Goal: Task Accomplishment & Management: Complete application form

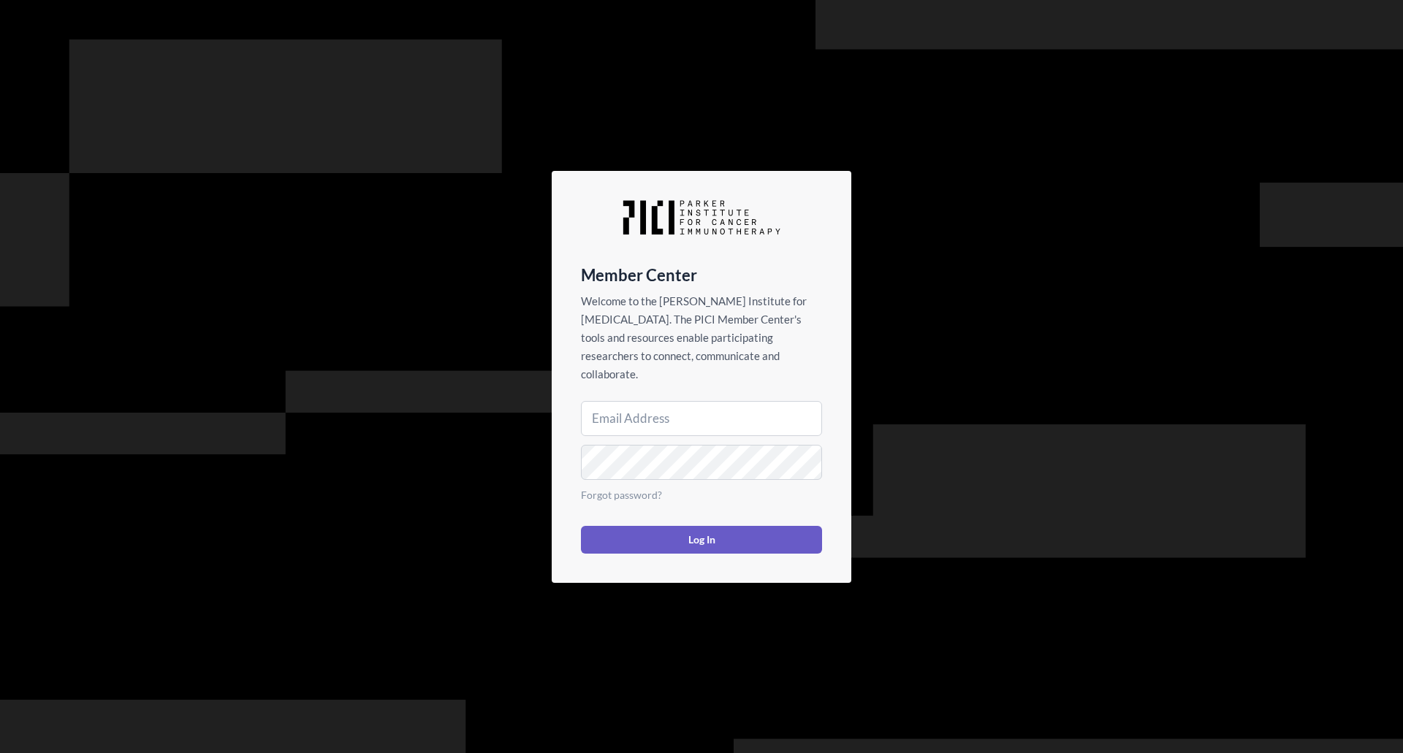
type input "jpixley@parkerici.org"
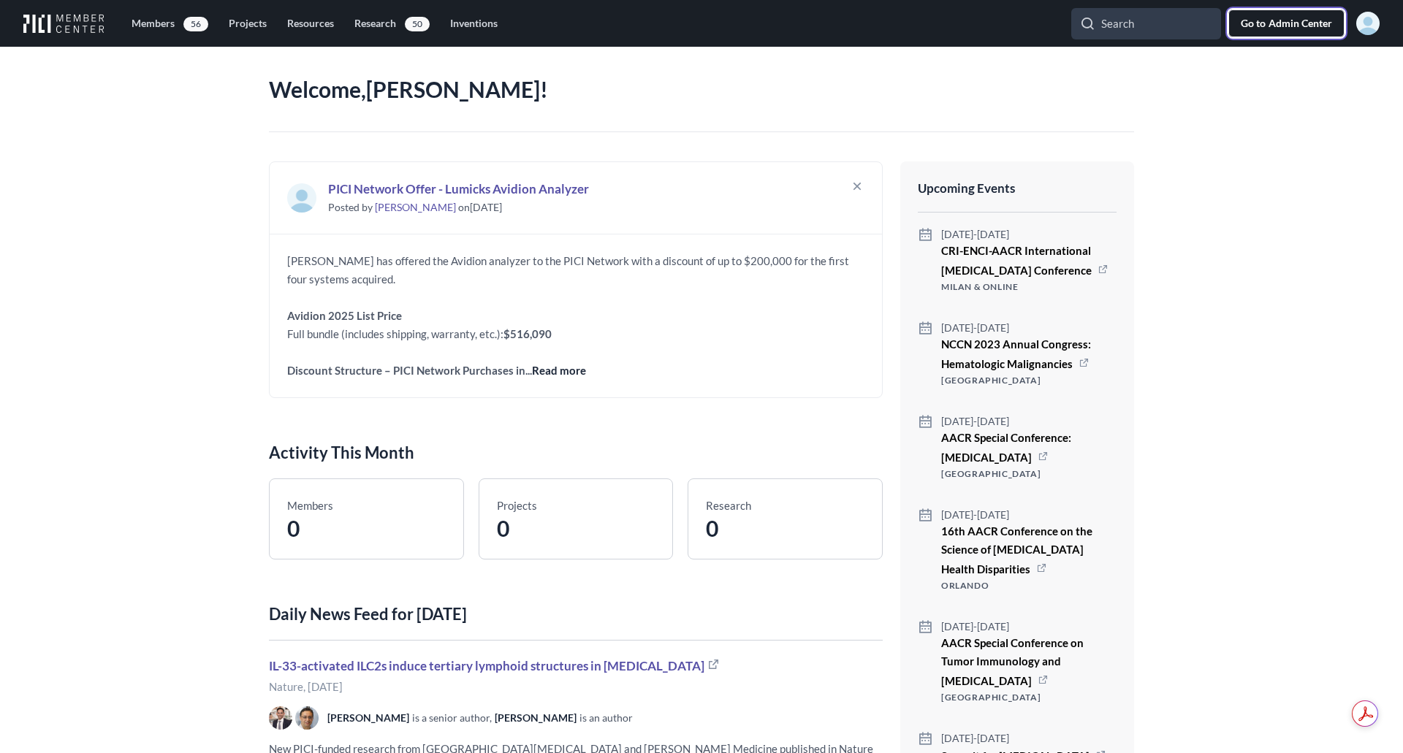
click at [1303, 20] on span "Admin Center" at bounding box center [1300, 23] width 64 height 15
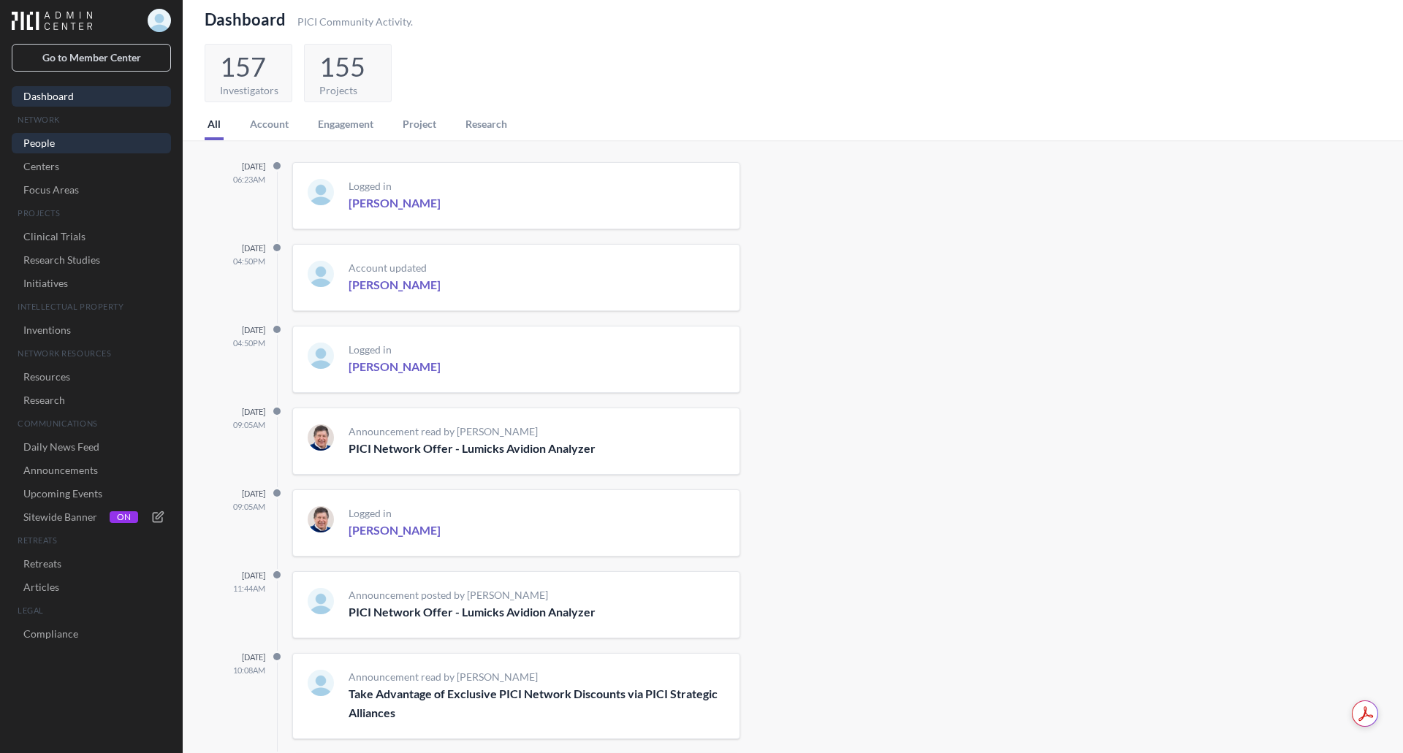
click at [44, 144] on link "People" at bounding box center [91, 143] width 159 height 20
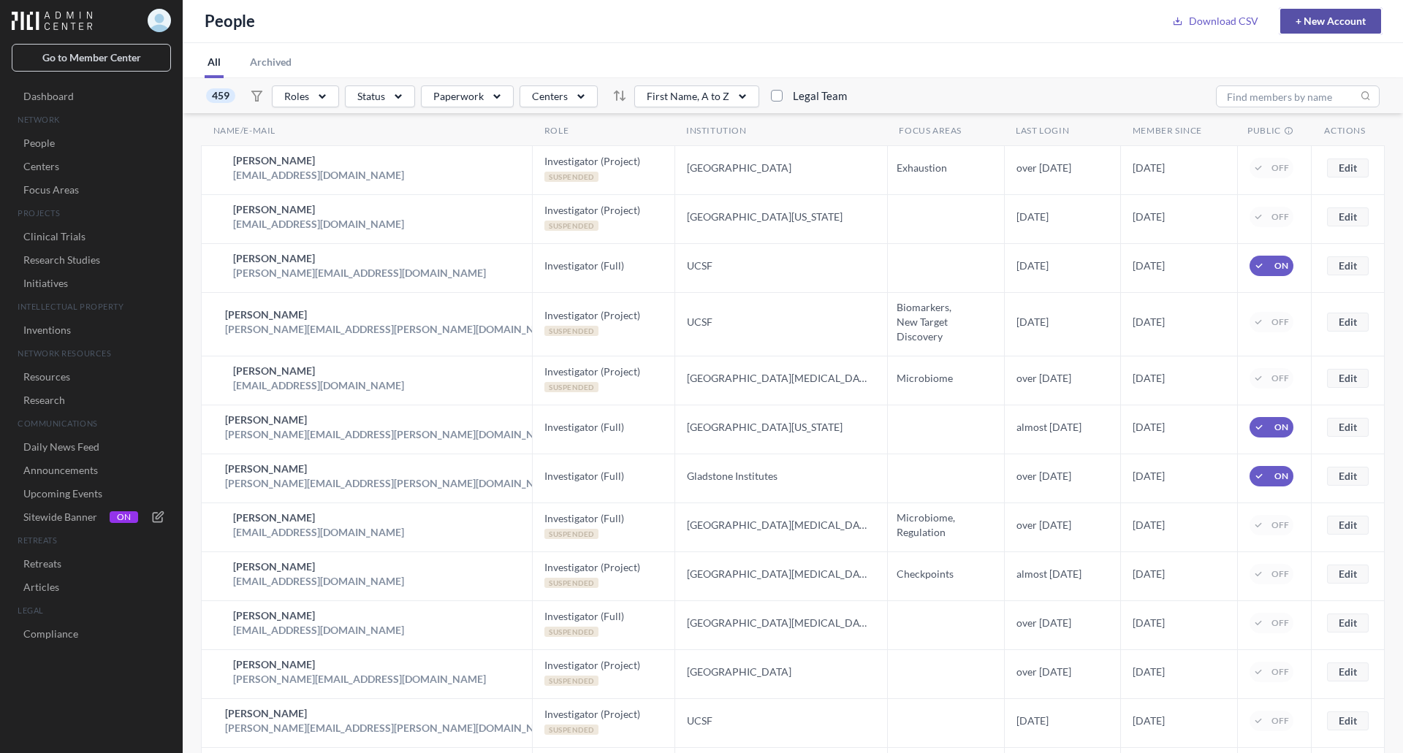
click at [1328, 23] on link "+ New Account" at bounding box center [1330, 21] width 101 height 25
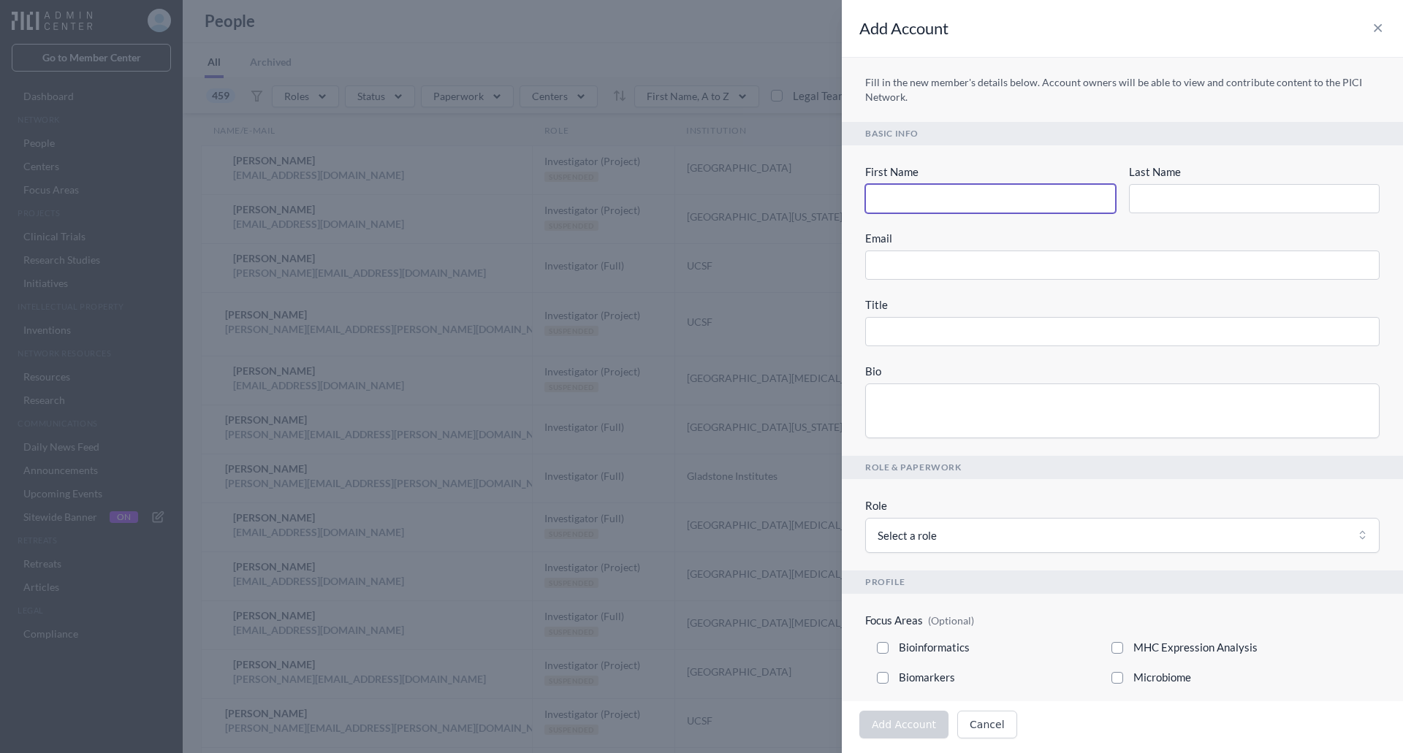
click at [902, 189] on input "First Name" at bounding box center [990, 198] width 251 height 29
type input "A"
type input "An"
type input "Ant"
type input "Anth"
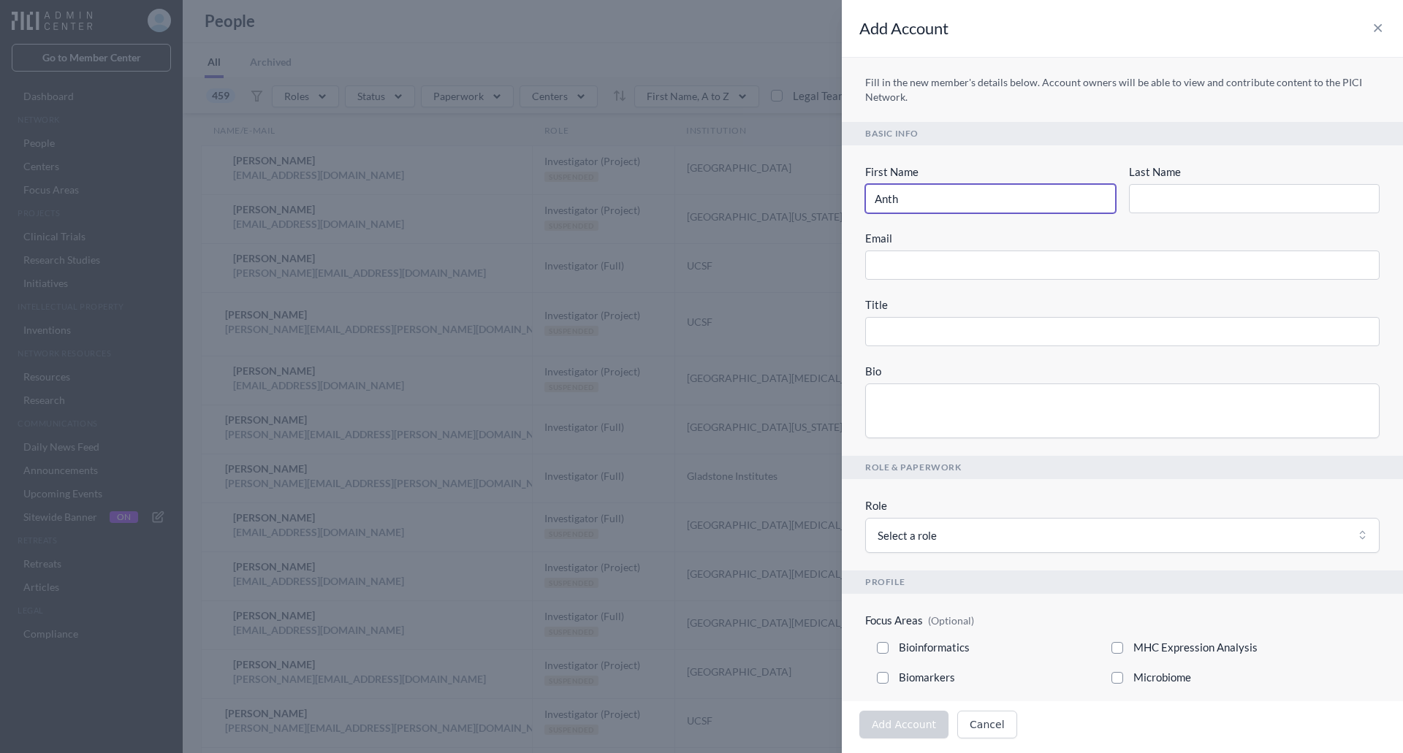
type input "Antho"
type input "Anthon"
type input "Anthony"
type input "G"
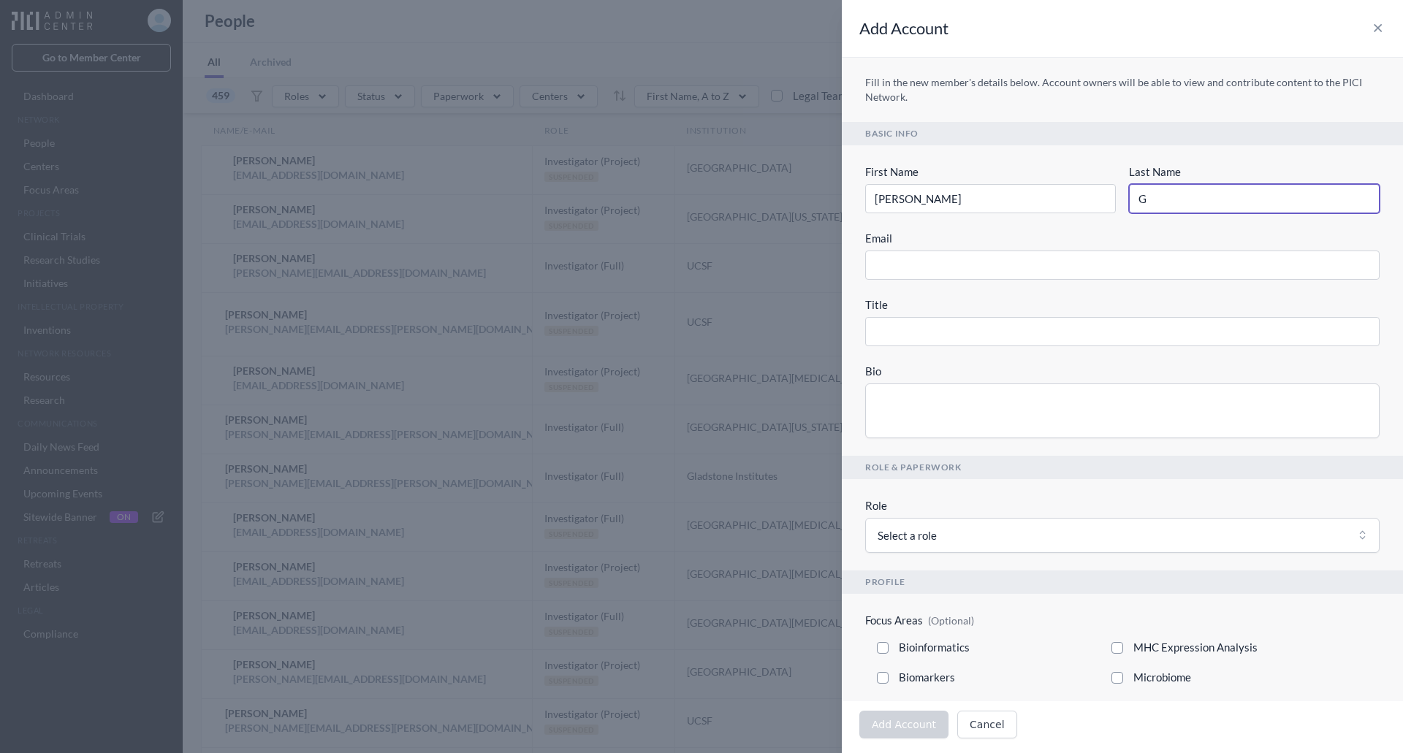
type input "Go"
type input "God"
type input "Godo"
type input "Godoy"
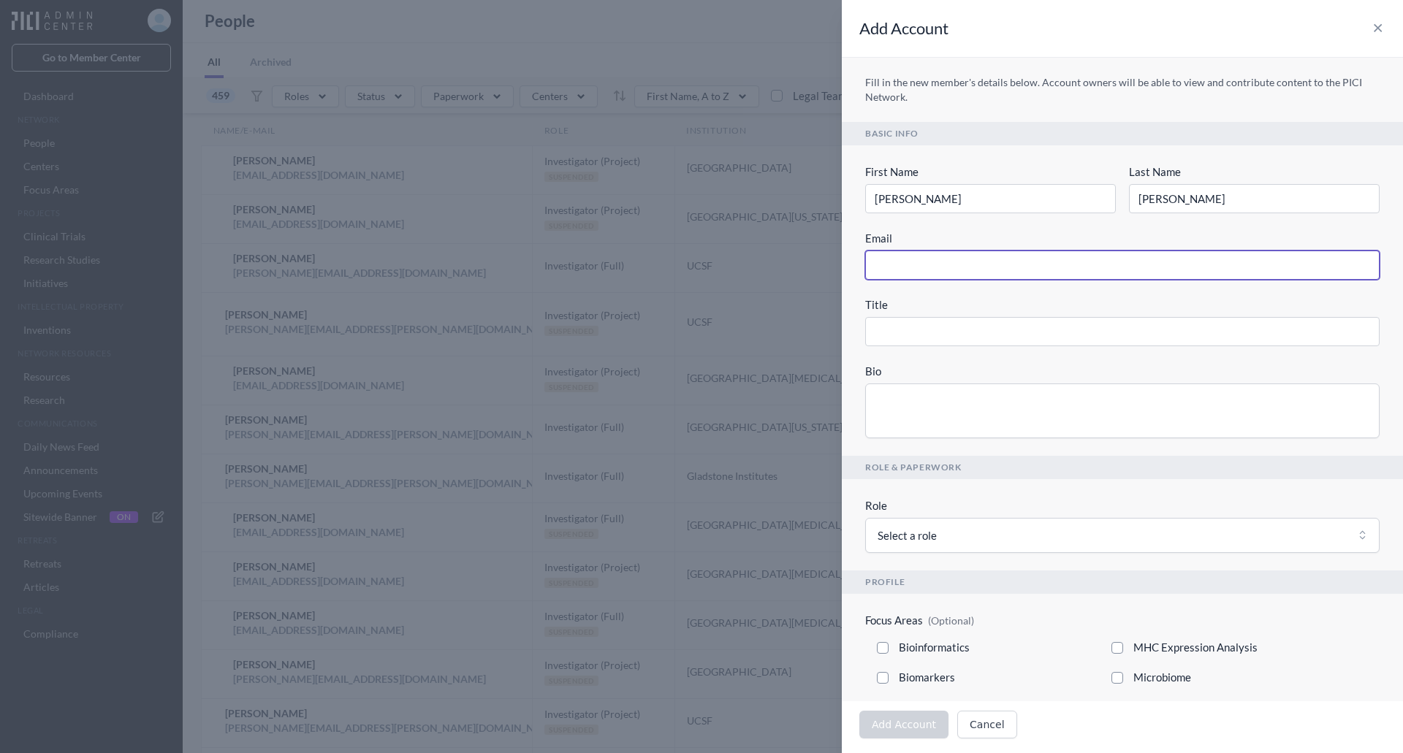
click at [935, 267] on input "Email" at bounding box center [1122, 265] width 514 height 29
paste input "agodoy@parkerici.org"
type input "agodoy@parkerici.org"
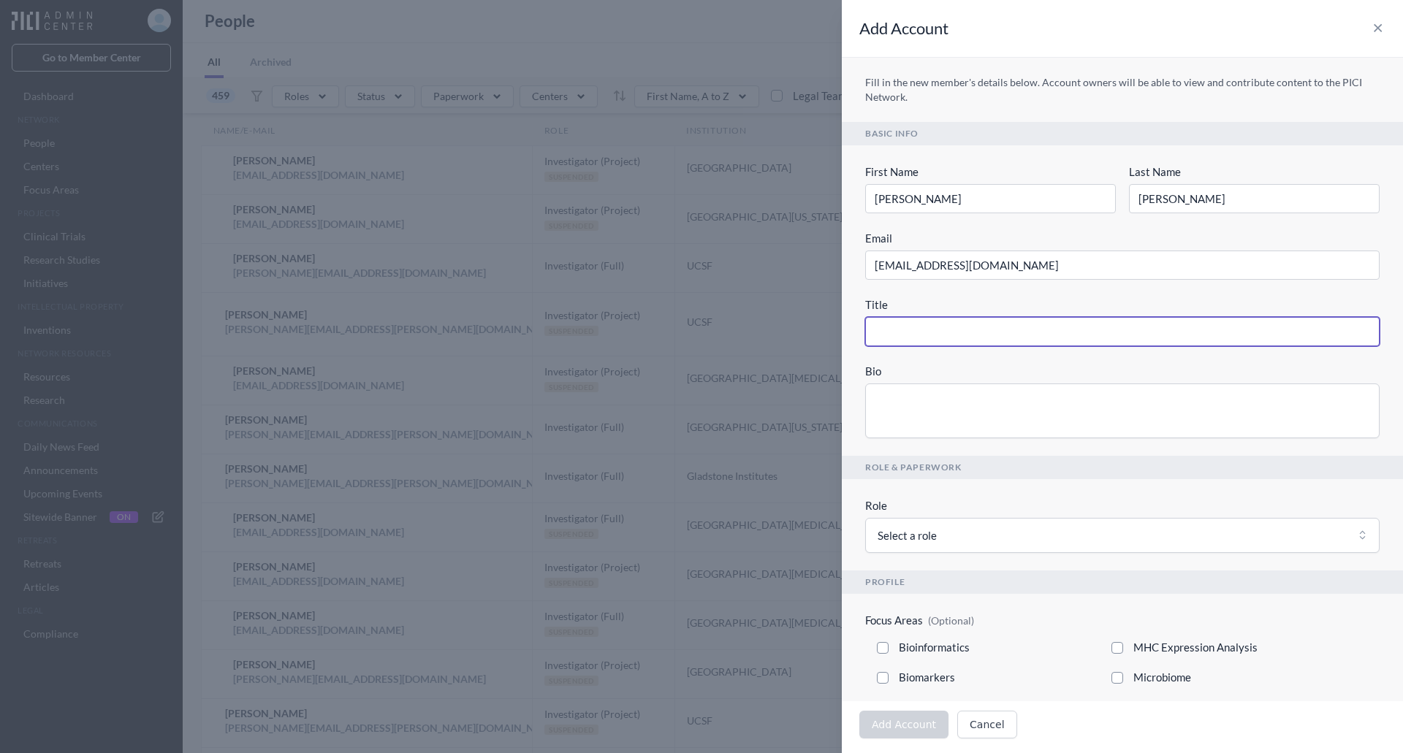
click at [937, 336] on input "Title" at bounding box center [1122, 331] width 514 height 29
type input "E"
type input "Ex"
type input "Exe"
type input "Exec"
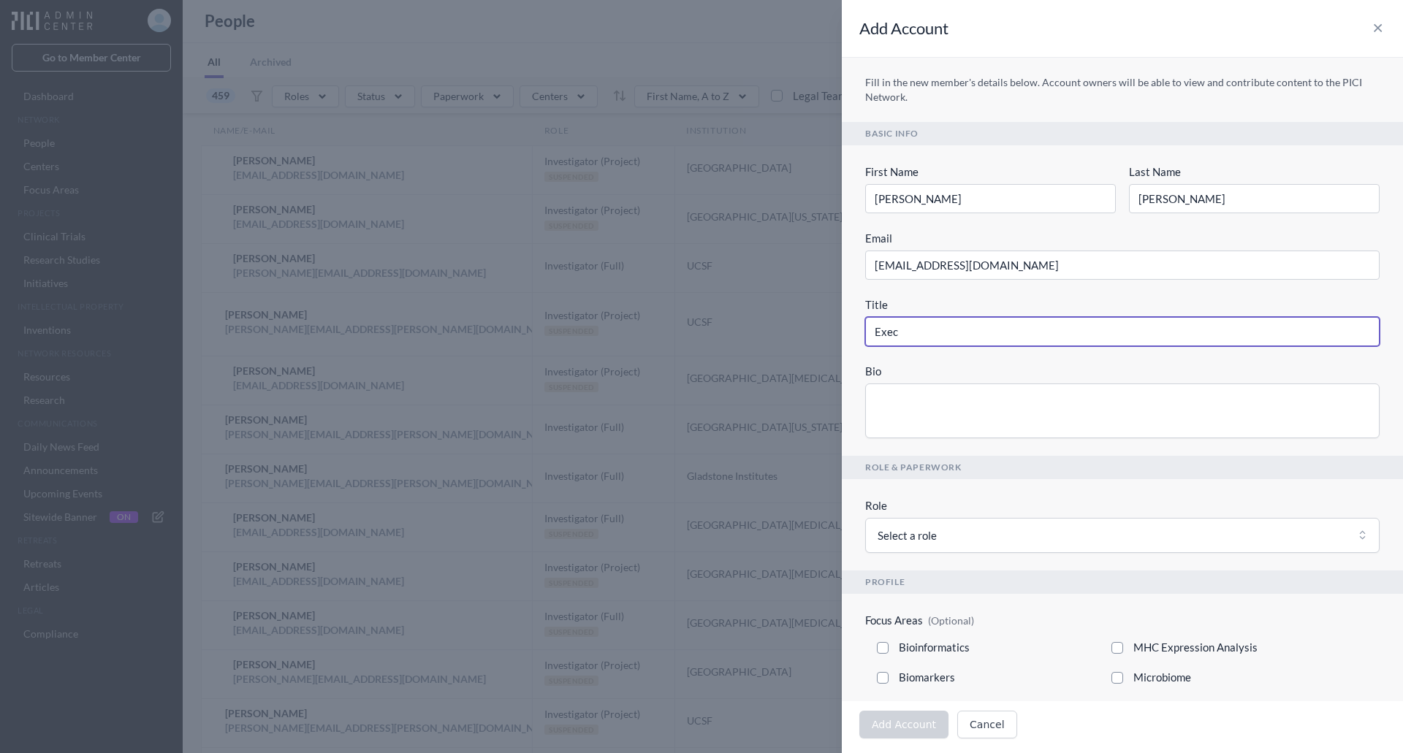
type input "Execu"
type input "Execut"
type input "Executi"
type input "Executiv"
type input "Executive"
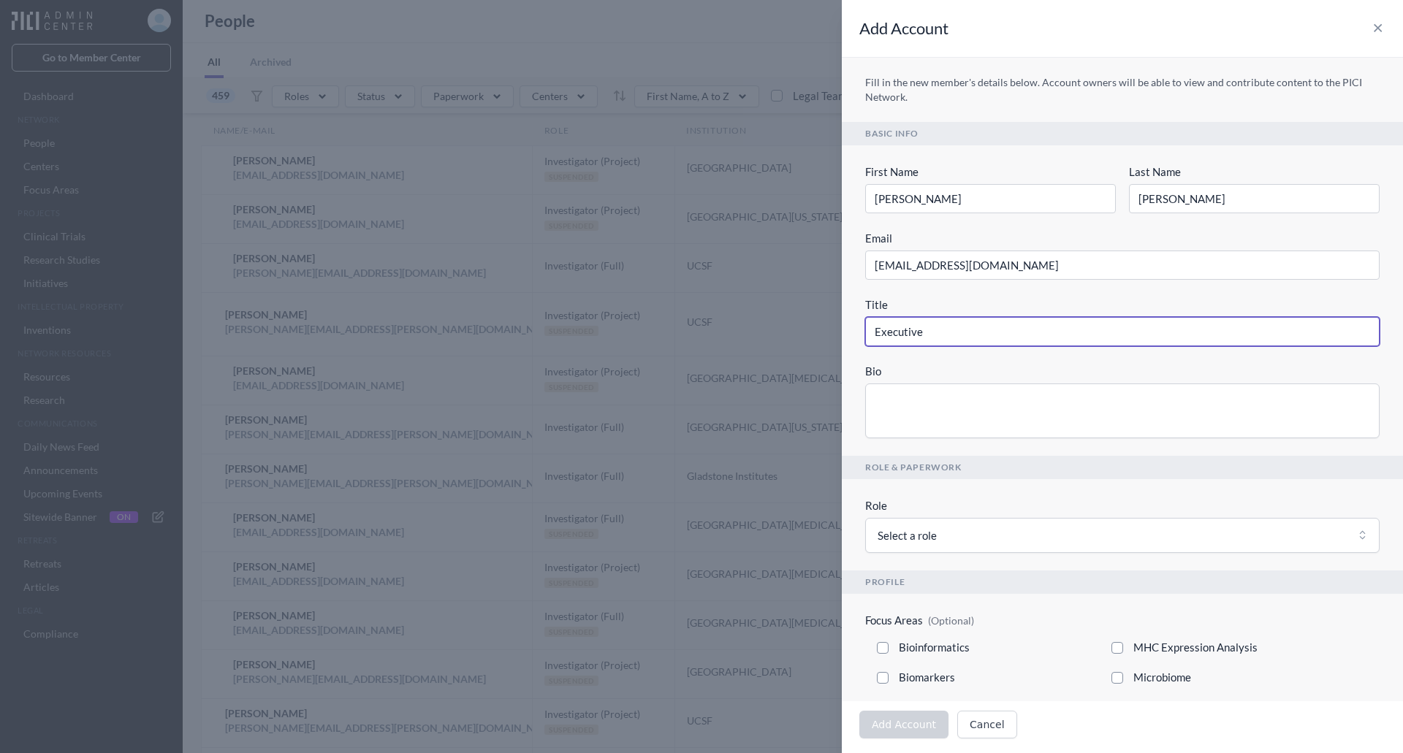
type input "Executive"
type input "Executive A"
type input "Executive As"
type input "Executive Ass"
type input "Executive Assi"
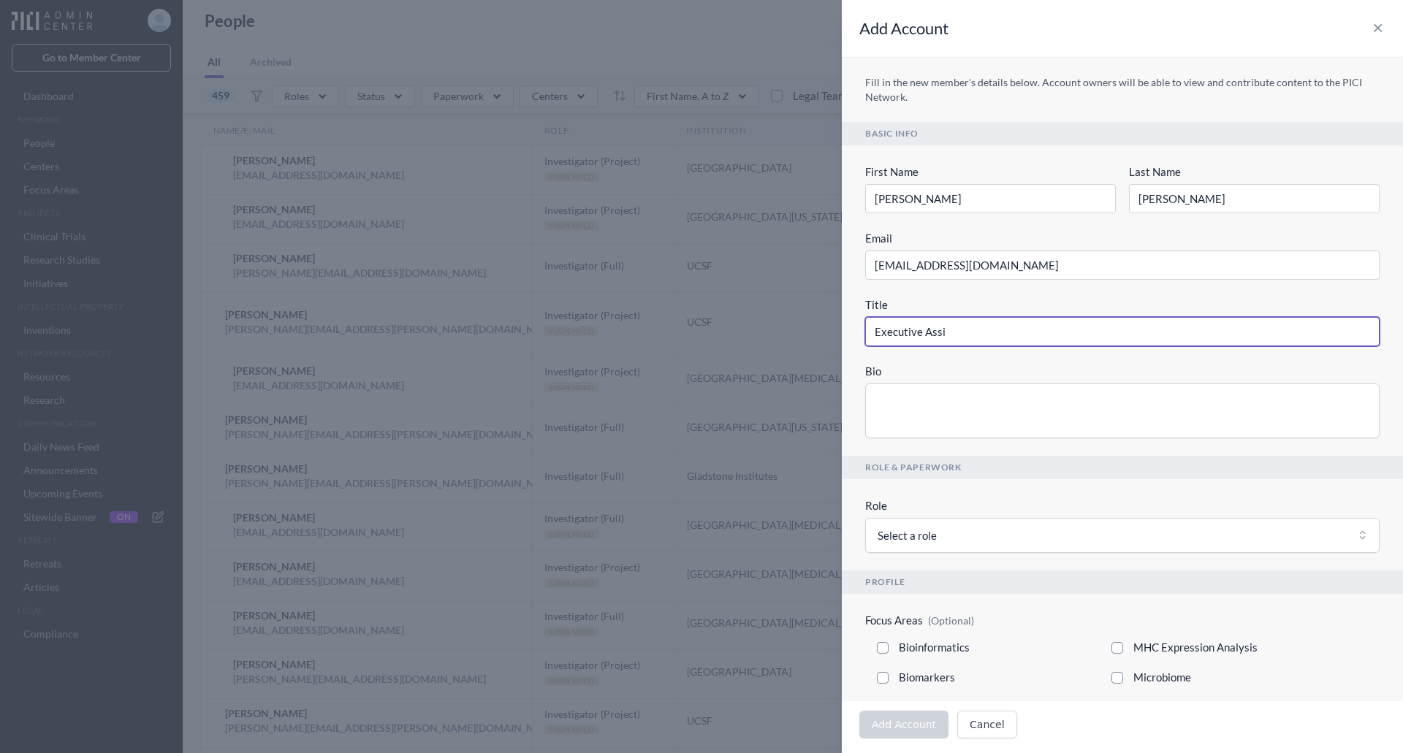
type input "Executive Assis"
type input "Executive Assist"
type input "Executive Assista"
type input "Executive Assistan"
type input "Executive Assistant"
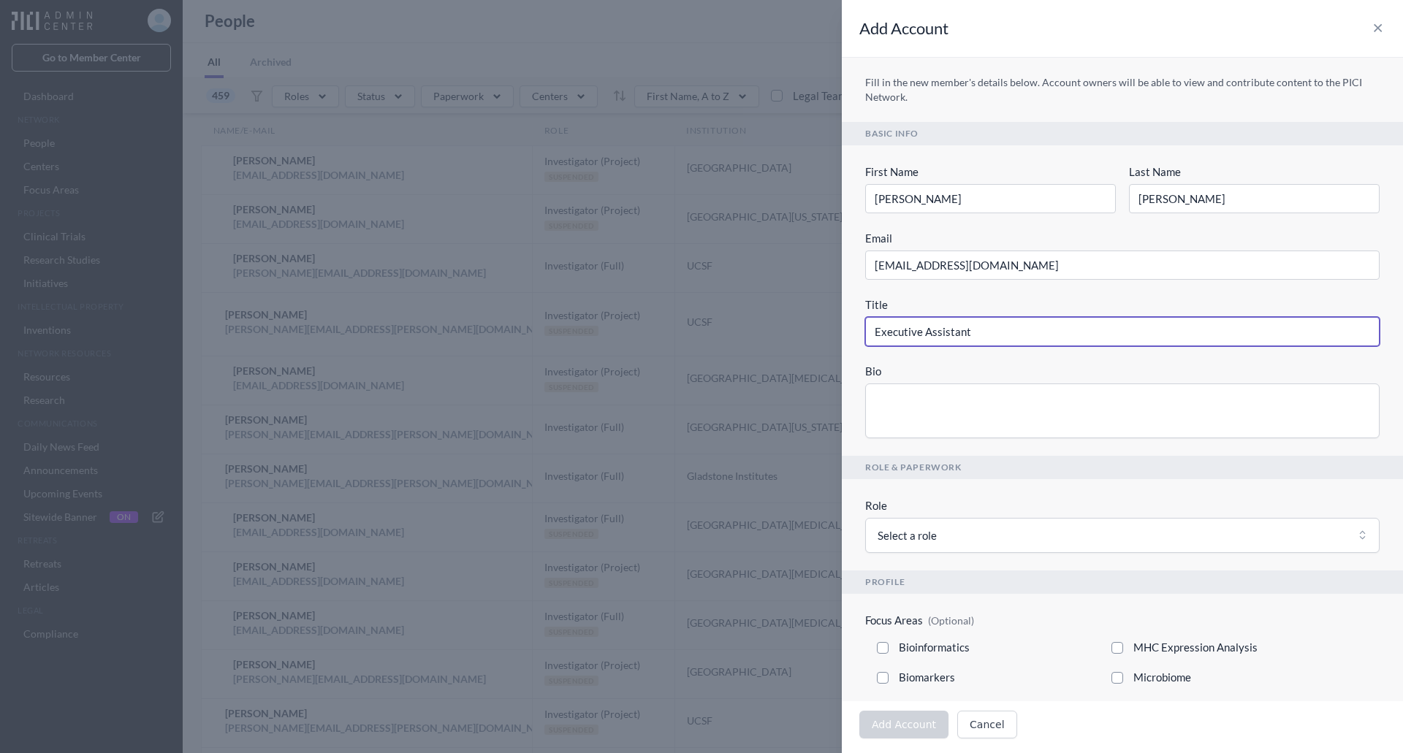
type input "Executive Assistant"
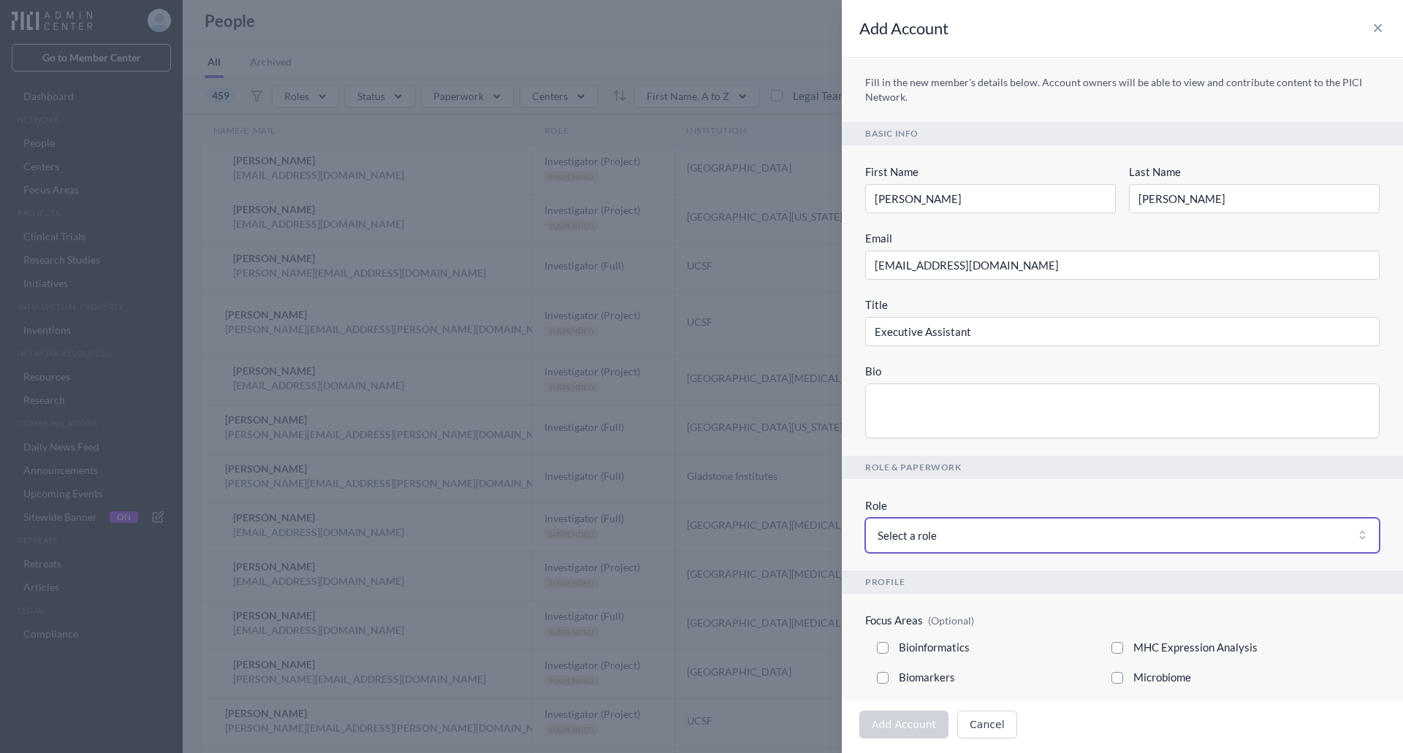
click at [932, 537] on span "Select a role" at bounding box center [907, 536] width 59 height 18
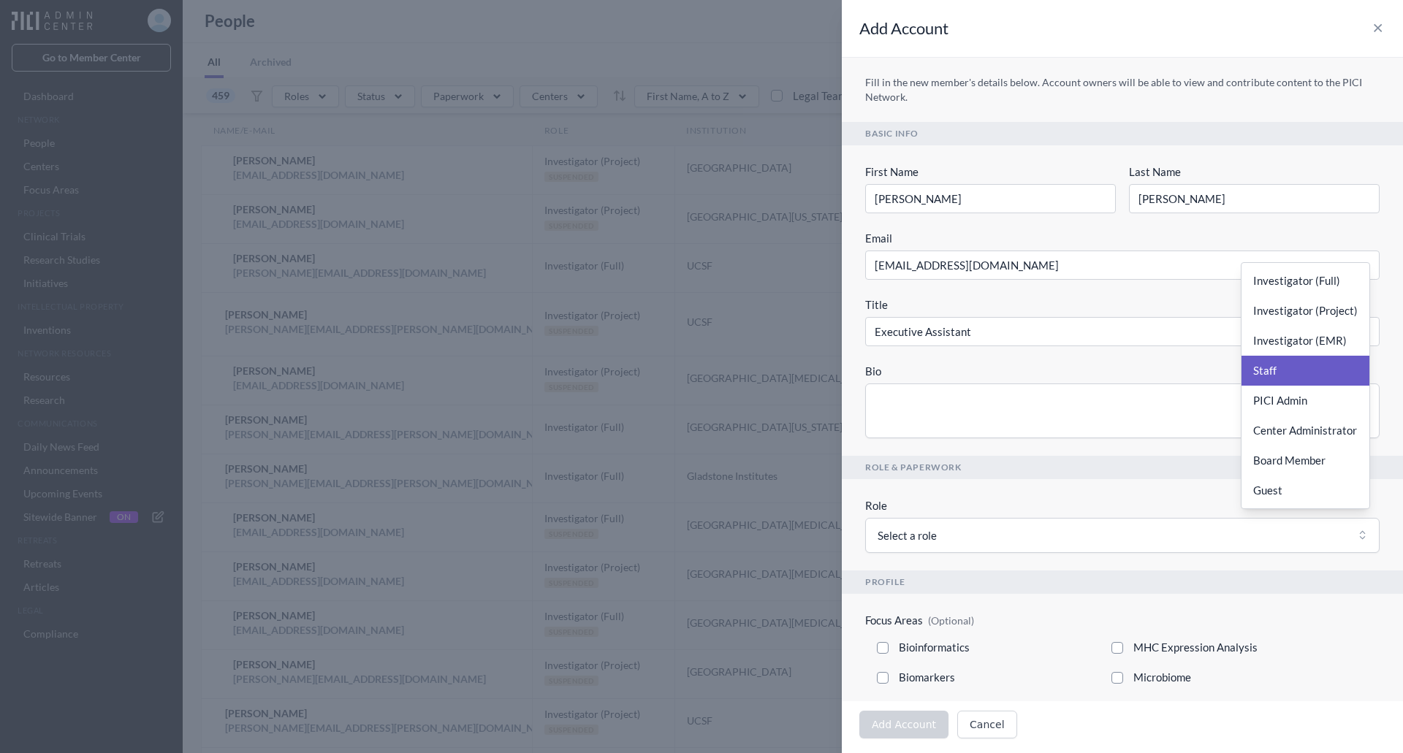
click at [1279, 376] on button "Staff" at bounding box center [1305, 371] width 128 height 30
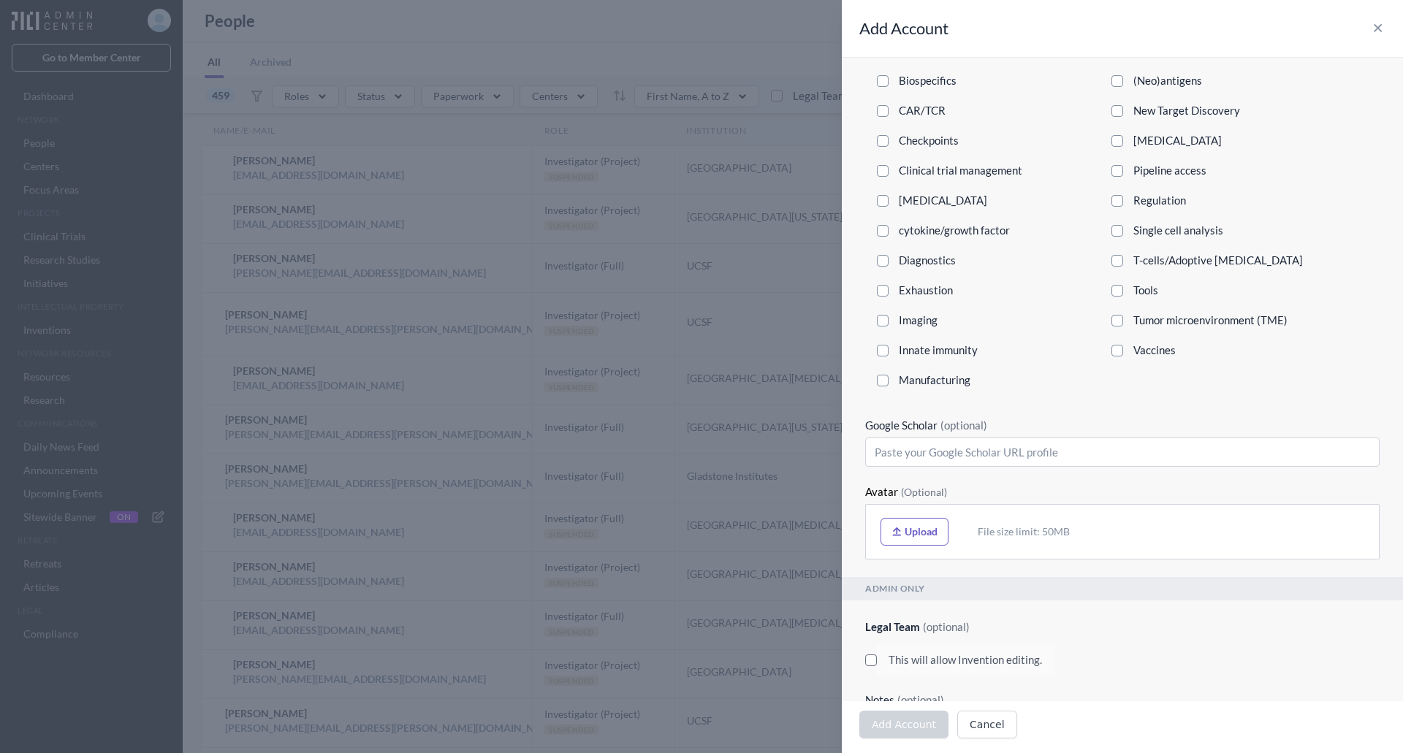
scroll to position [710, 0]
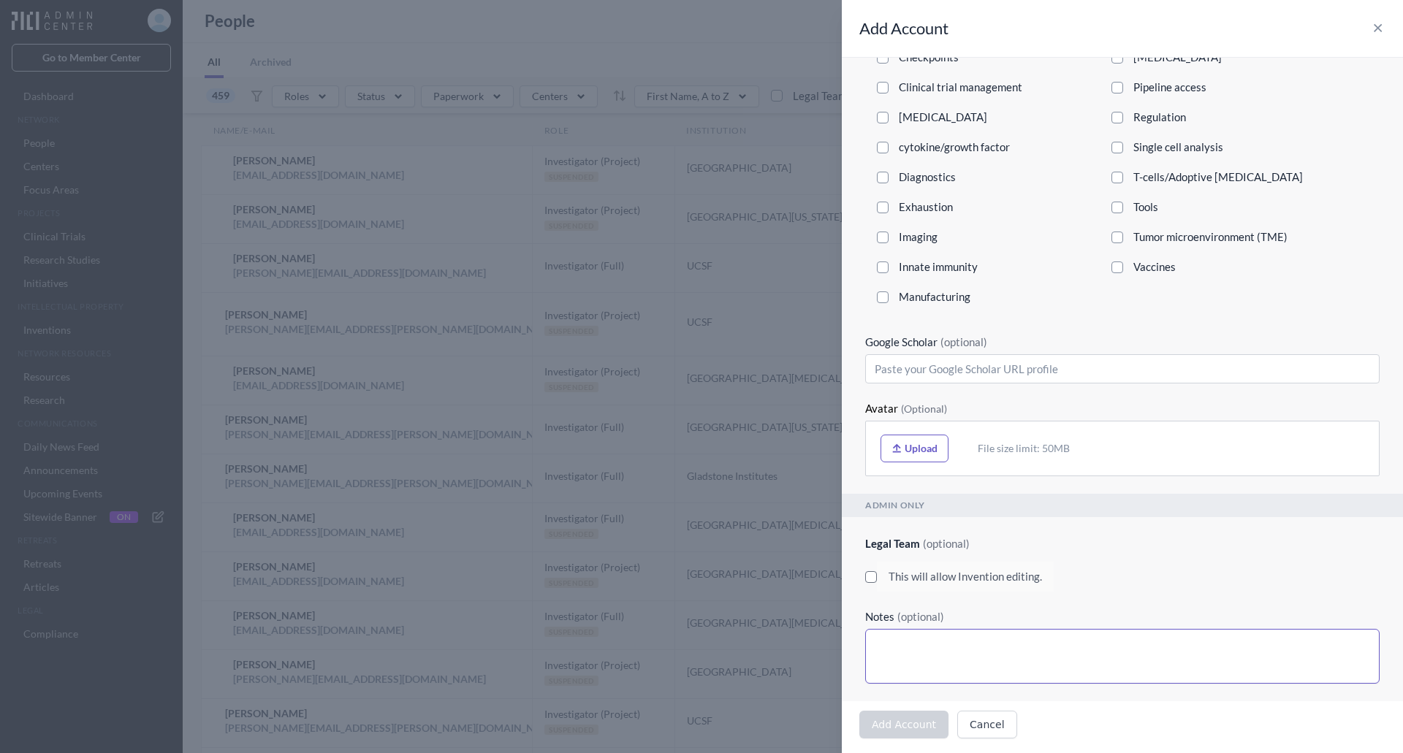
click at [989, 652] on textarea "Notes (optional)" at bounding box center [1122, 656] width 514 height 55
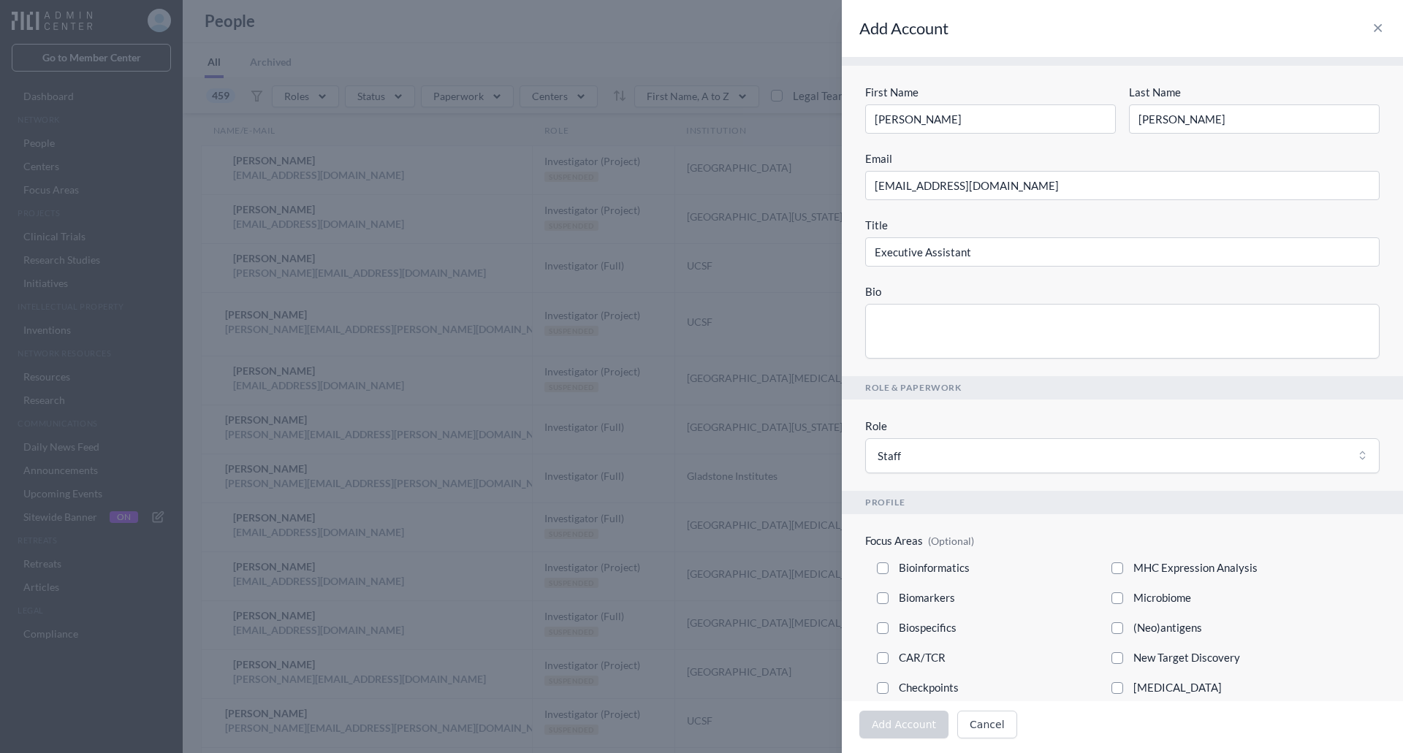
scroll to position [0, 0]
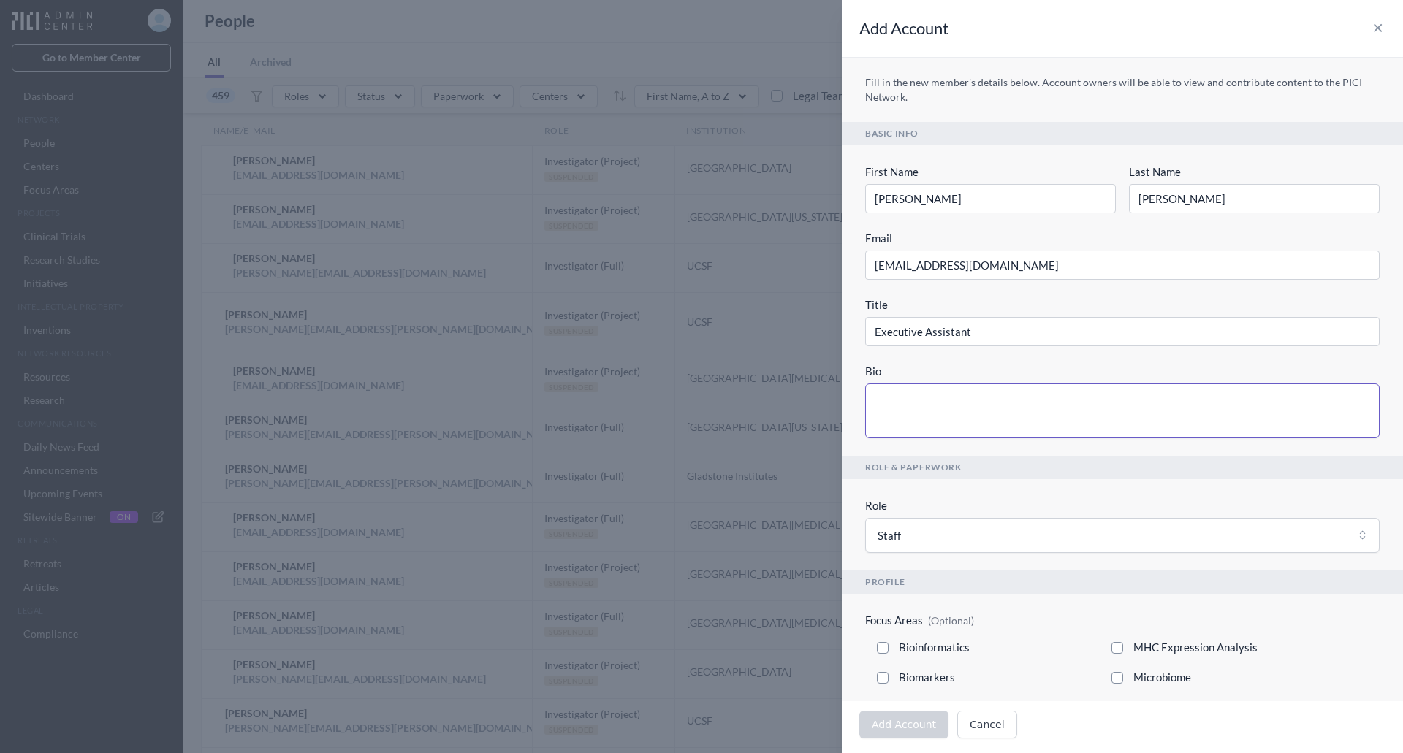
click at [889, 422] on textarea "Bio" at bounding box center [1122, 411] width 514 height 55
type textarea "."
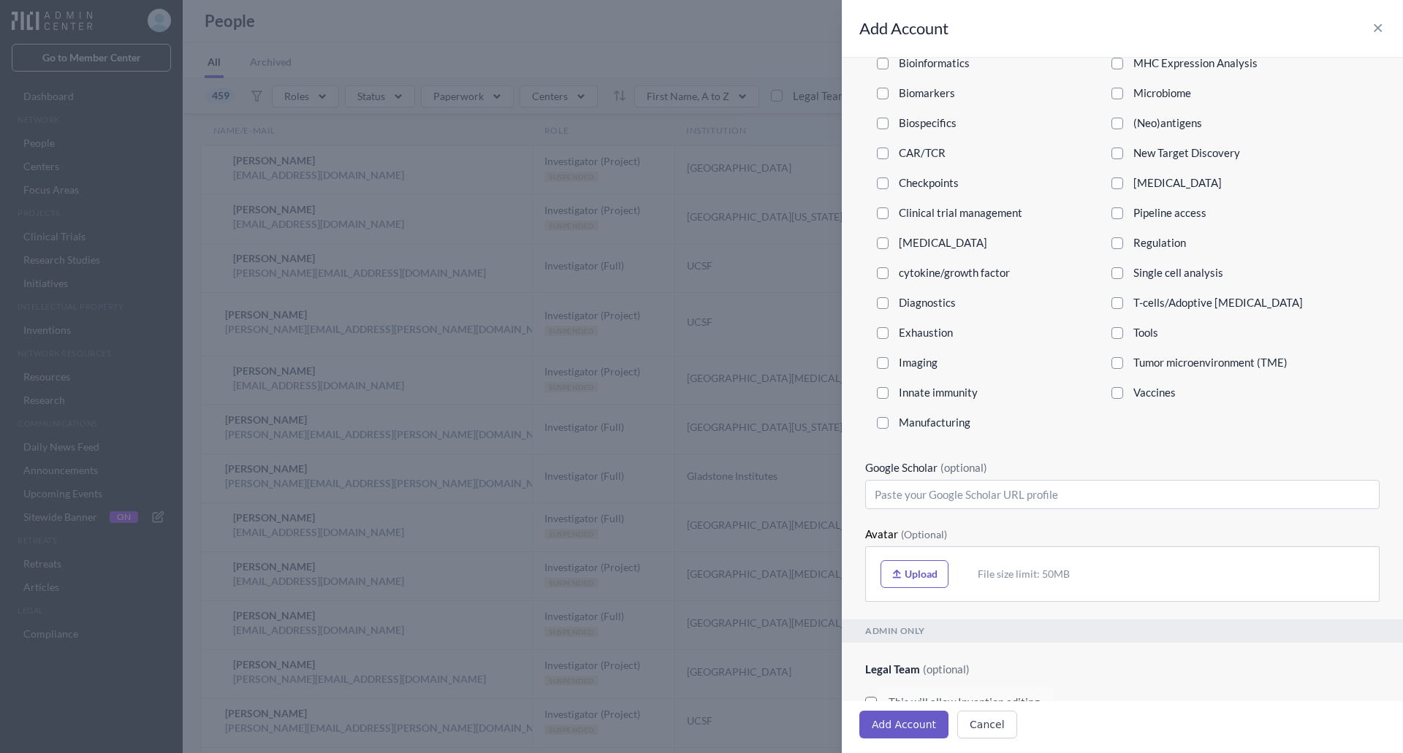
scroll to position [710, 0]
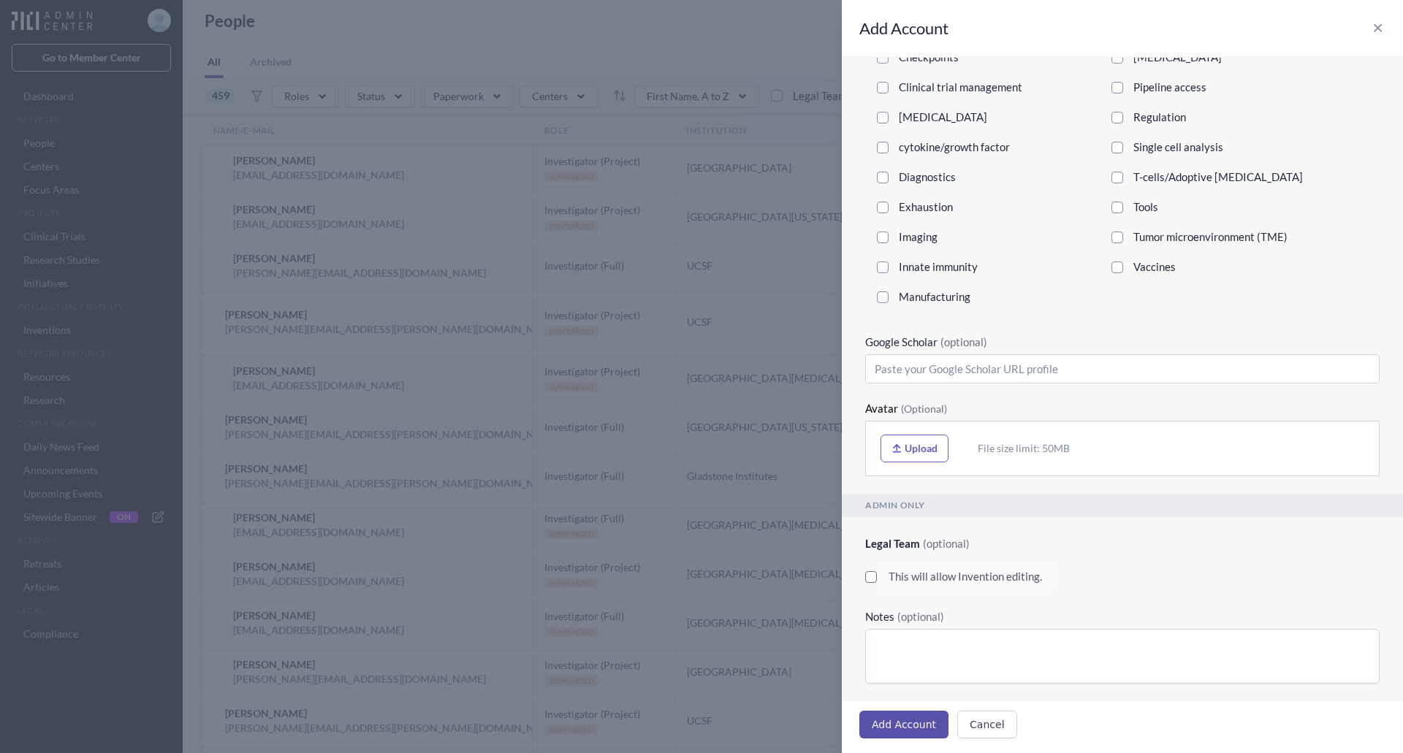
type textarea "."
click at [888, 725] on button "Add Account" at bounding box center [903, 725] width 89 height 28
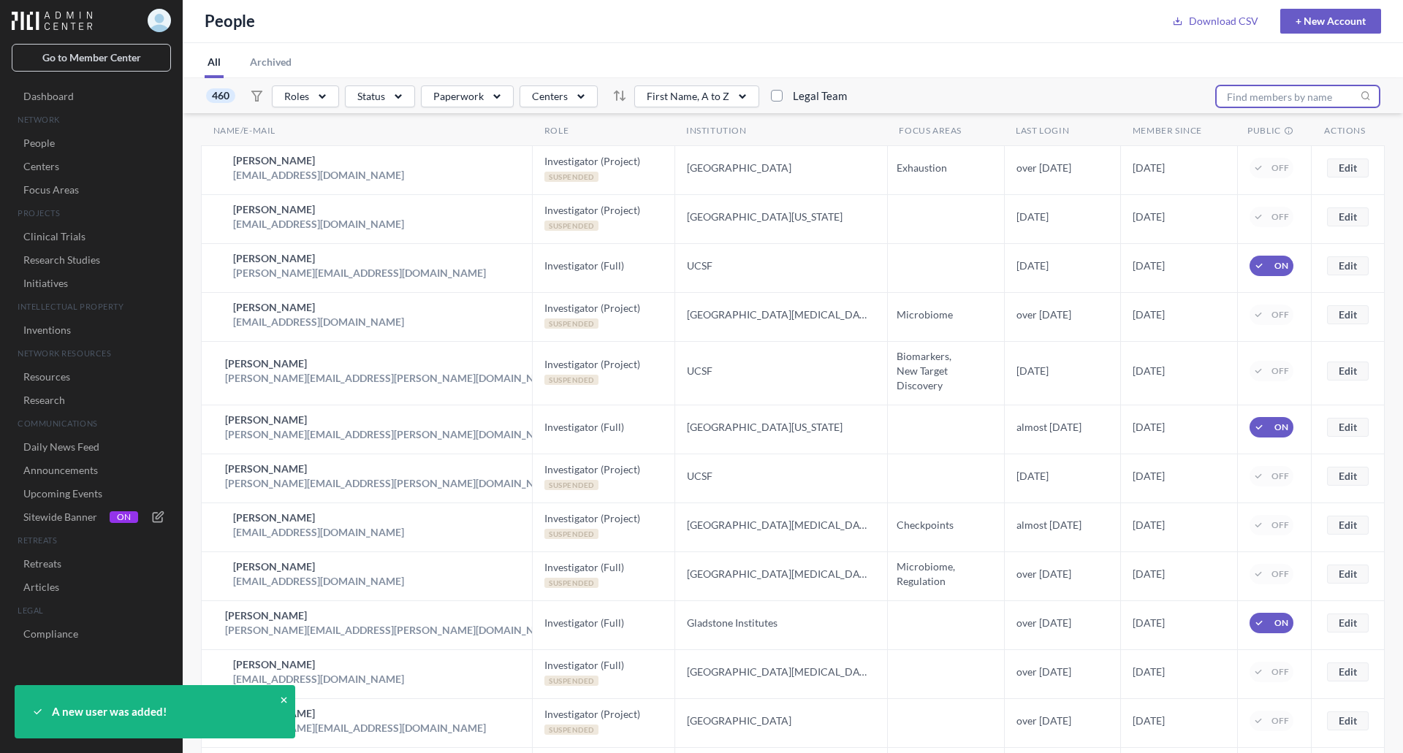
click at [1313, 102] on input "text" at bounding box center [1298, 96] width 164 height 22
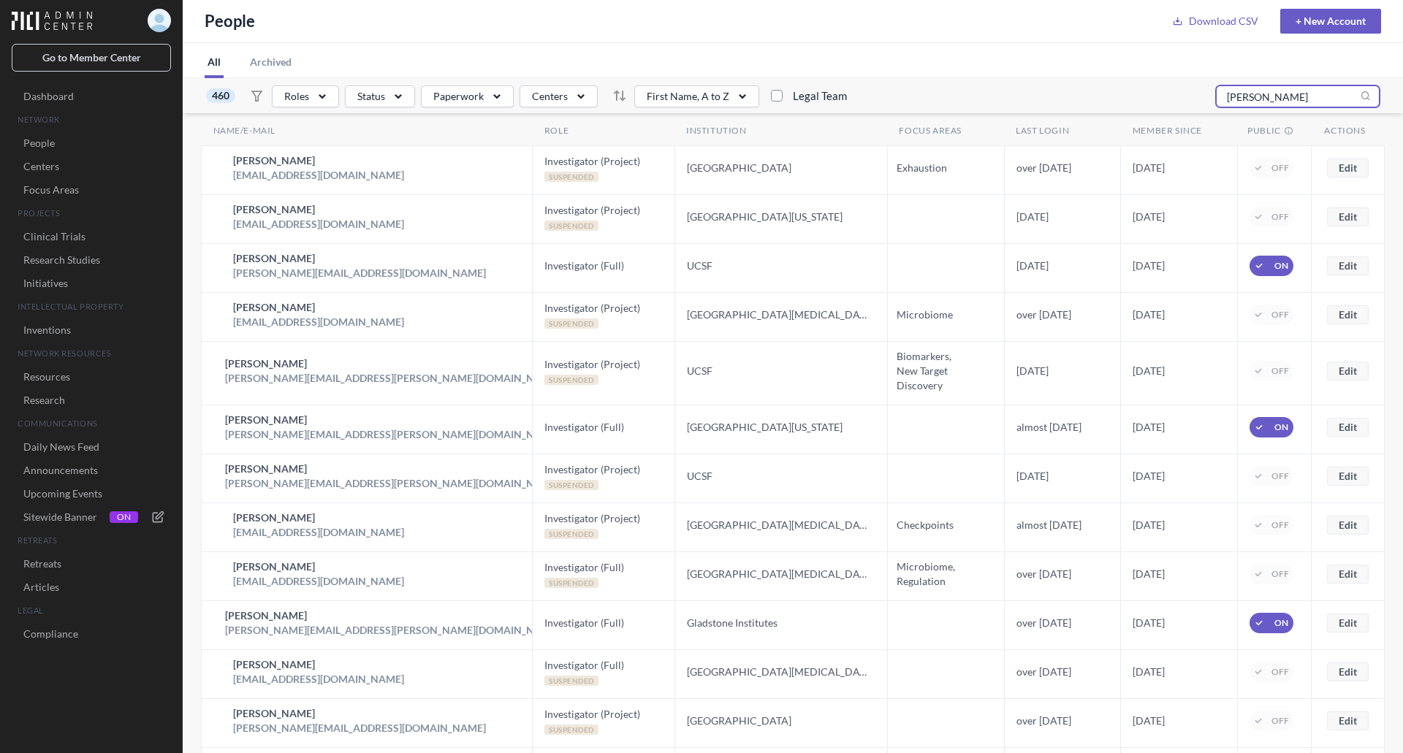
type input "godoy"
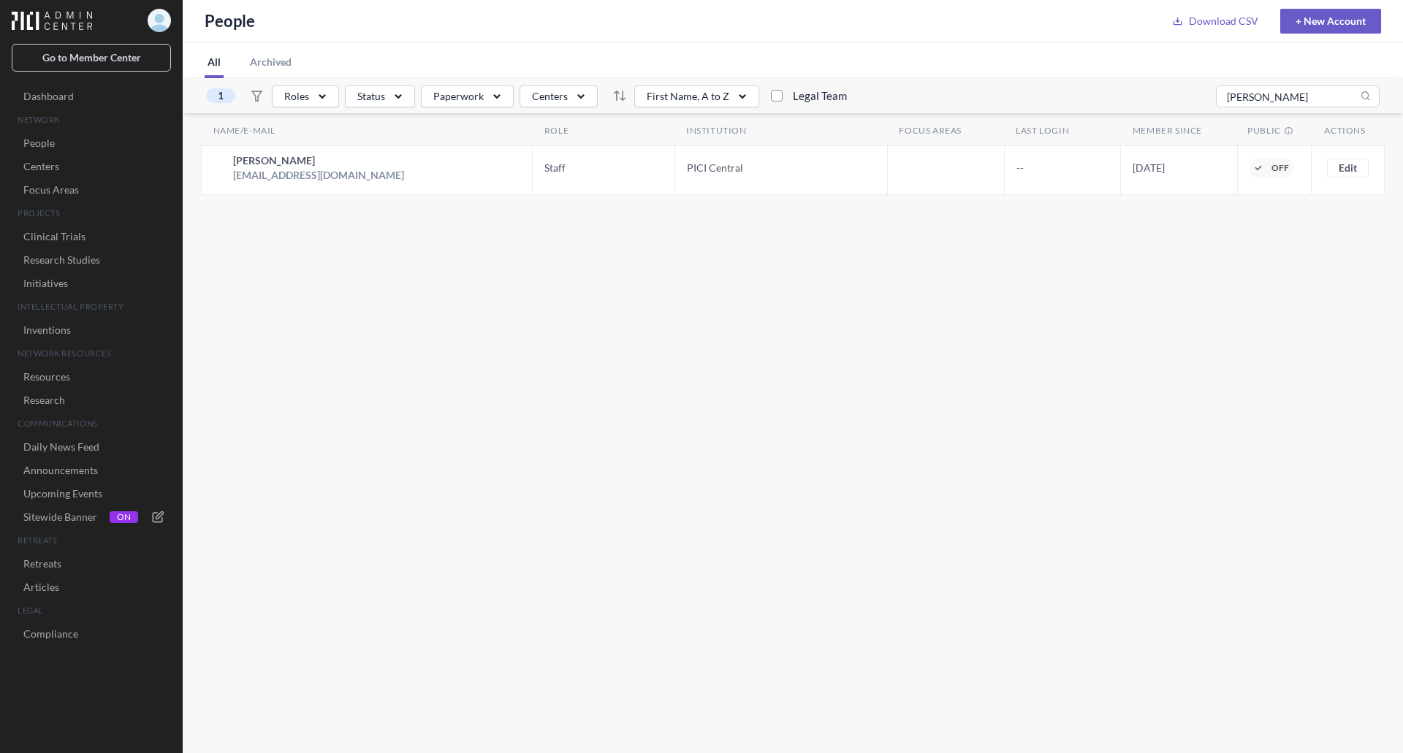
click at [1341, 167] on button "Edit" at bounding box center [1348, 168] width 42 height 19
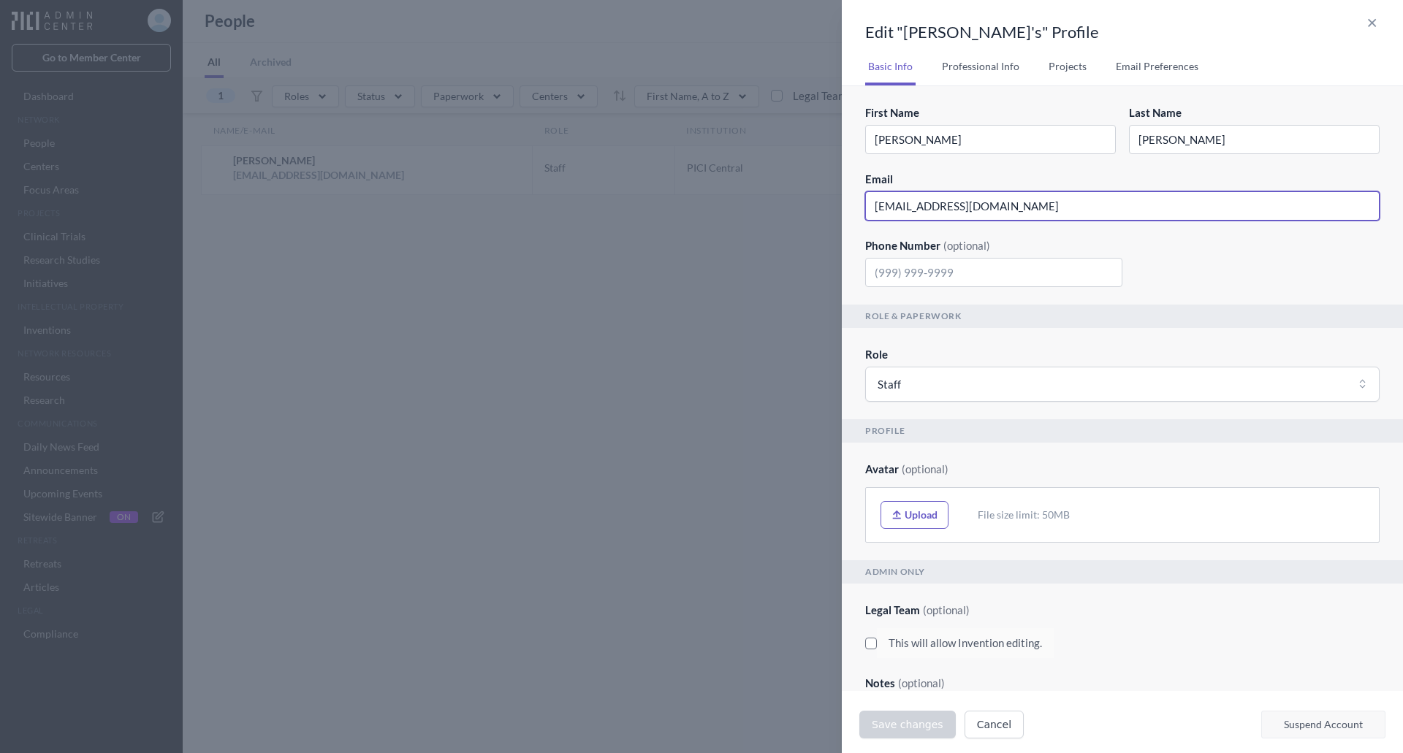
drag, startPoint x: 996, startPoint y: 206, endPoint x: 832, endPoint y: 213, distance: 163.8
click at [832, 213] on div "Edit " Anthony Godoy 's" Profile Close panel Select a tab Basic Info Profession…" at bounding box center [1107, 376] width 590 height 753
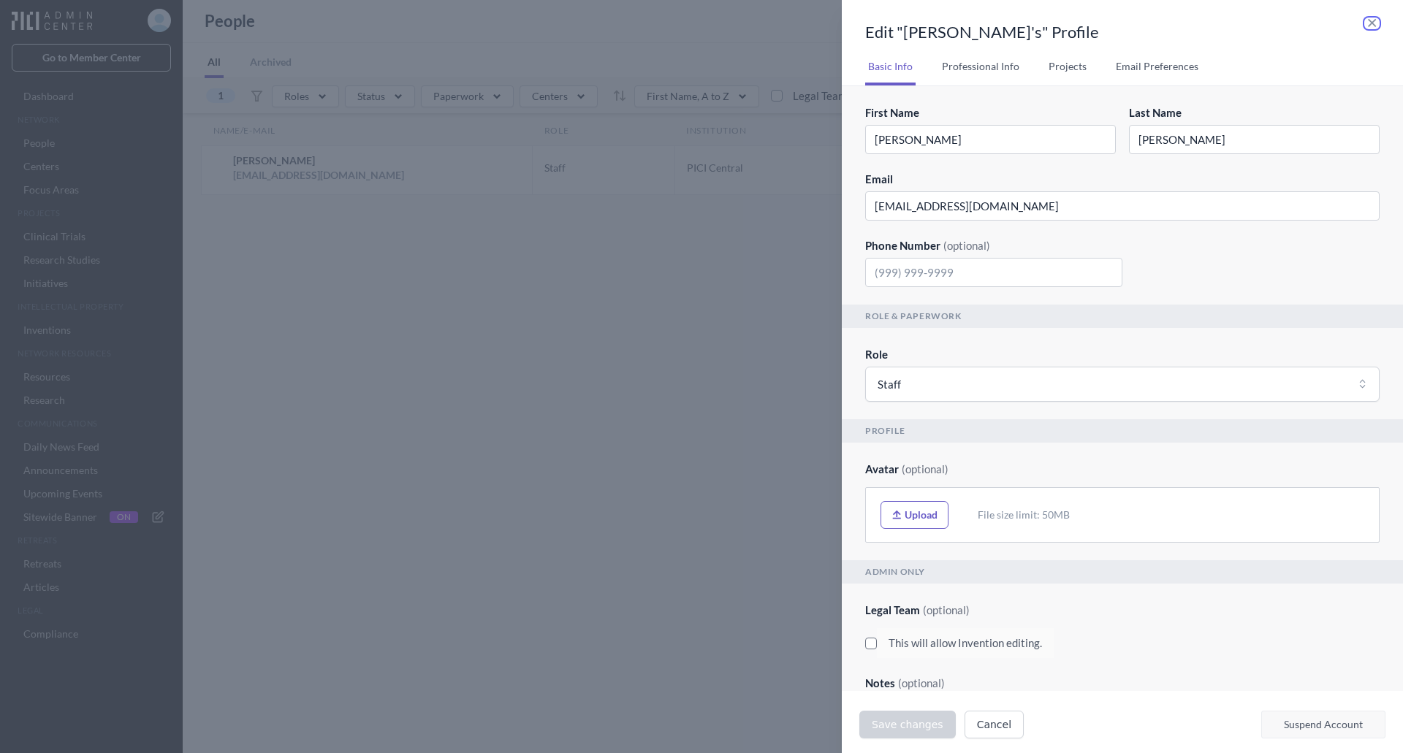
click at [1369, 22] on icon "button" at bounding box center [1371, 24] width 15 height 12
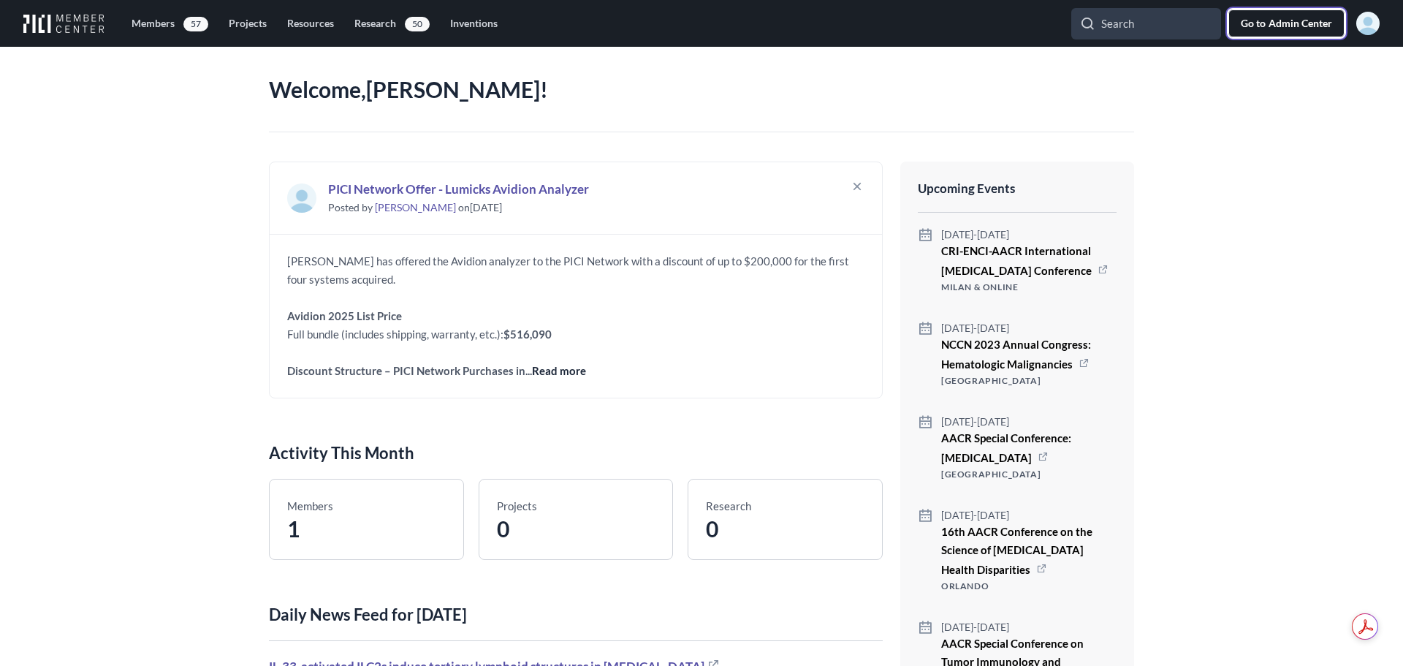
click at [1327, 16] on span "Admin Center" at bounding box center [1300, 23] width 64 height 15
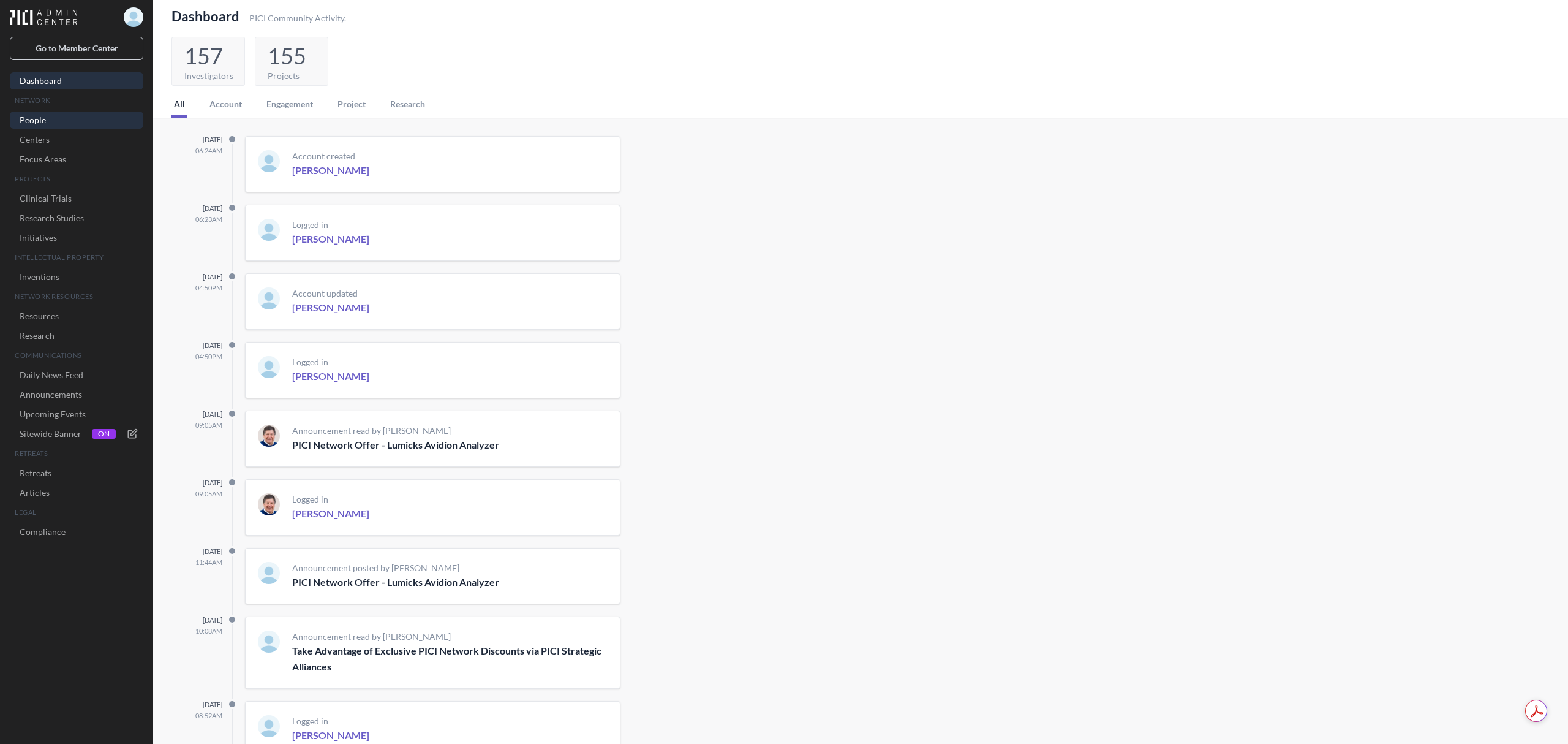
click at [44, 117] on link "People" at bounding box center [76, 120] width 133 height 17
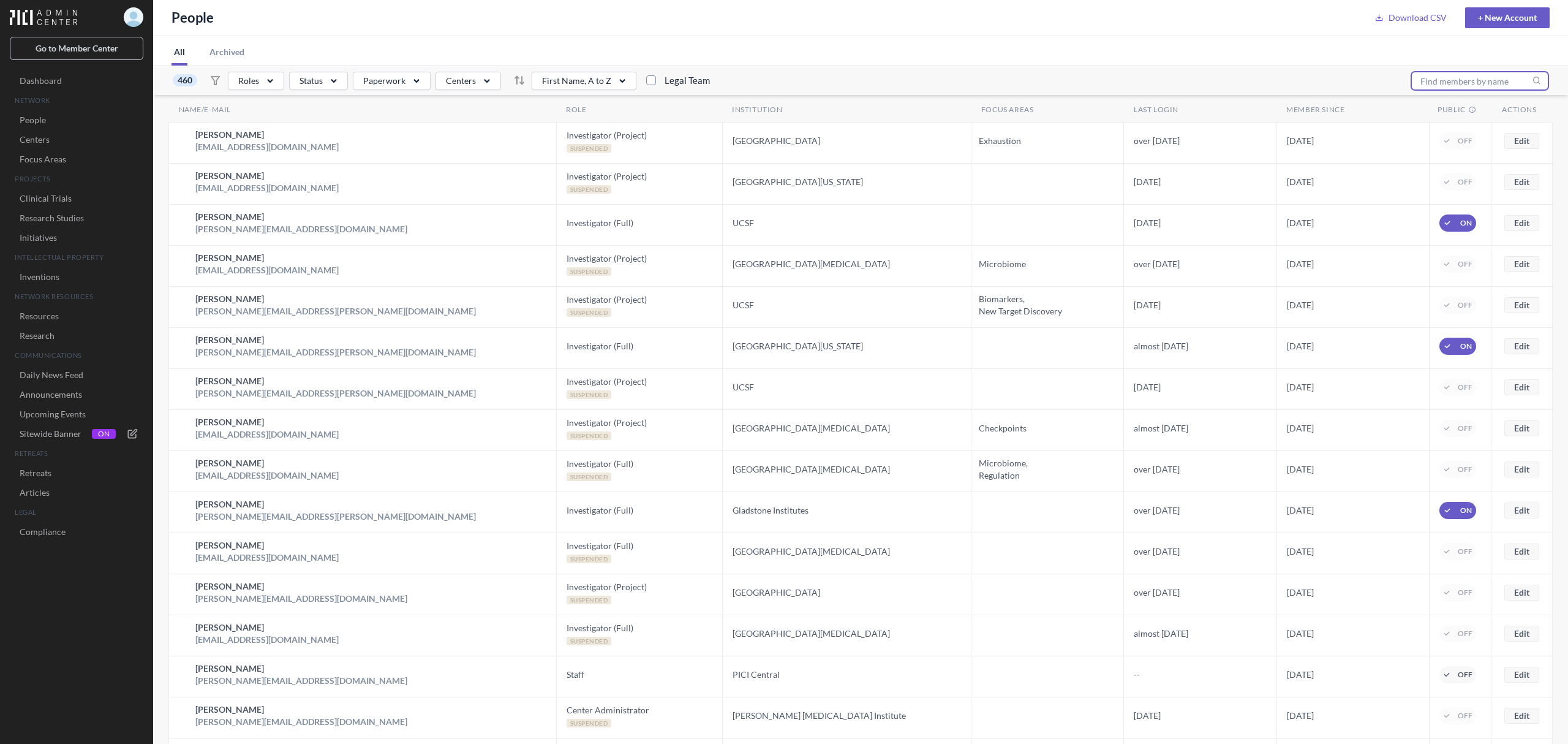
click at [1437, 85] on input "text" at bounding box center [1480, 81] width 138 height 18
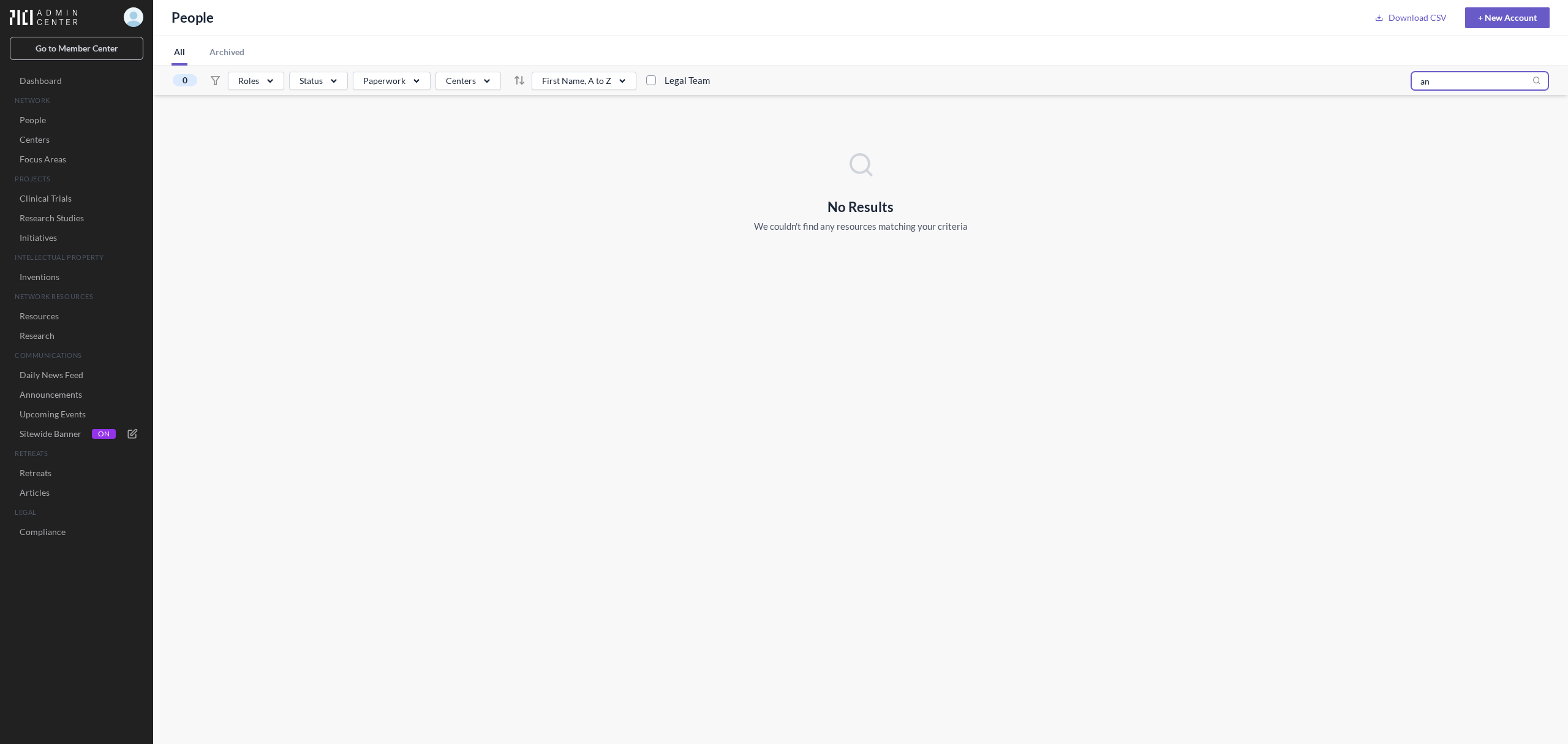
type input "a"
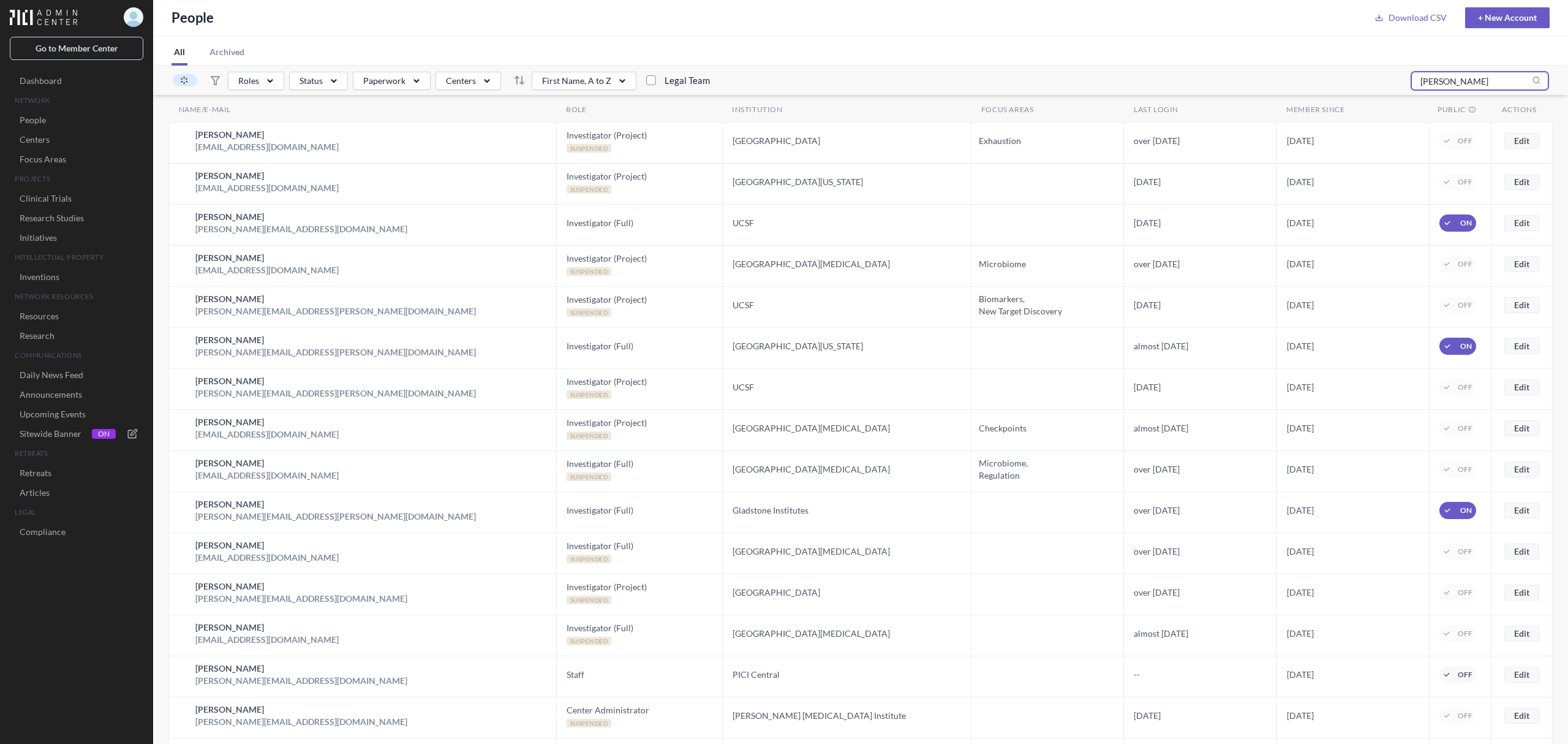
type input "chang"
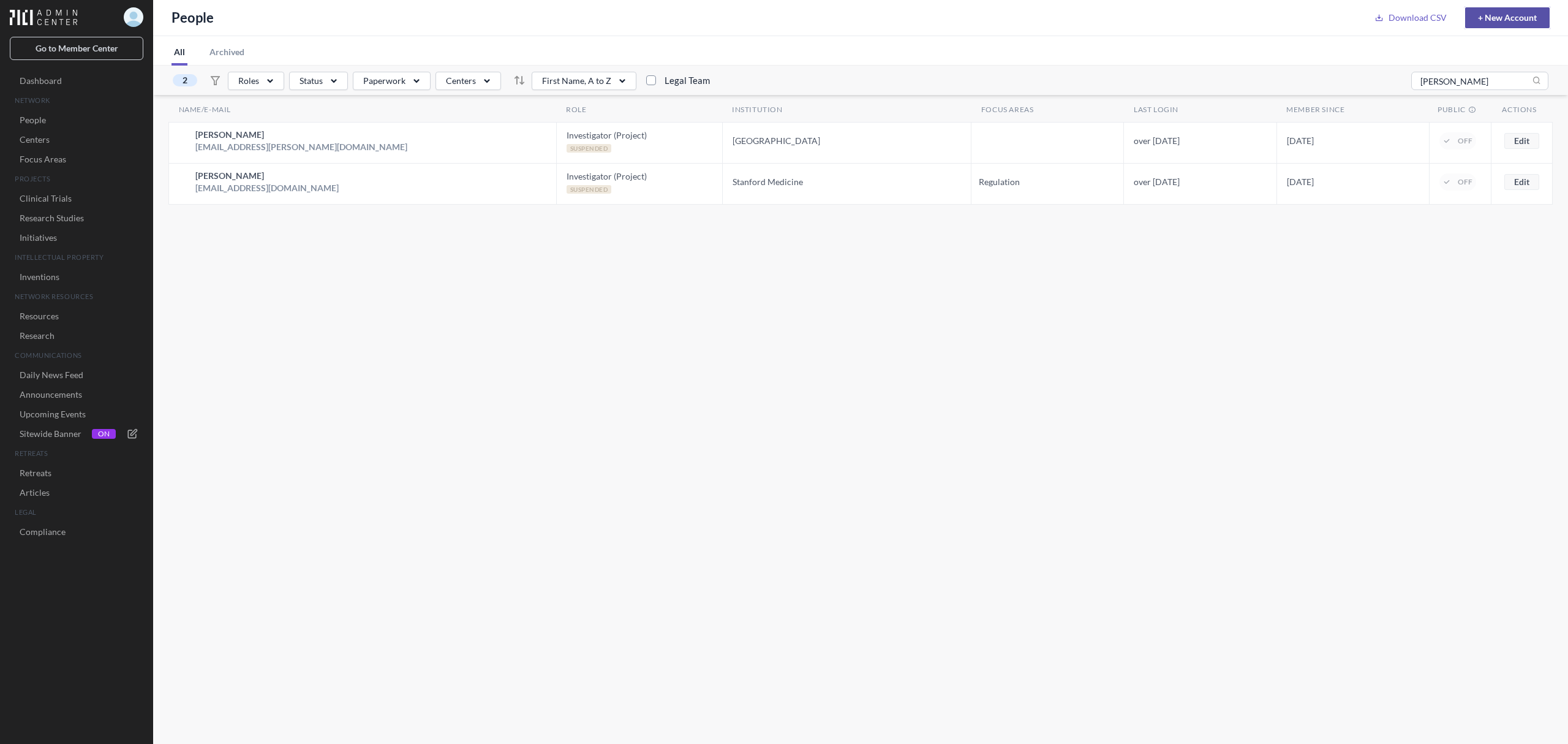
click at [1490, 19] on link "+ New Account" at bounding box center [1508, 18] width 85 height 21
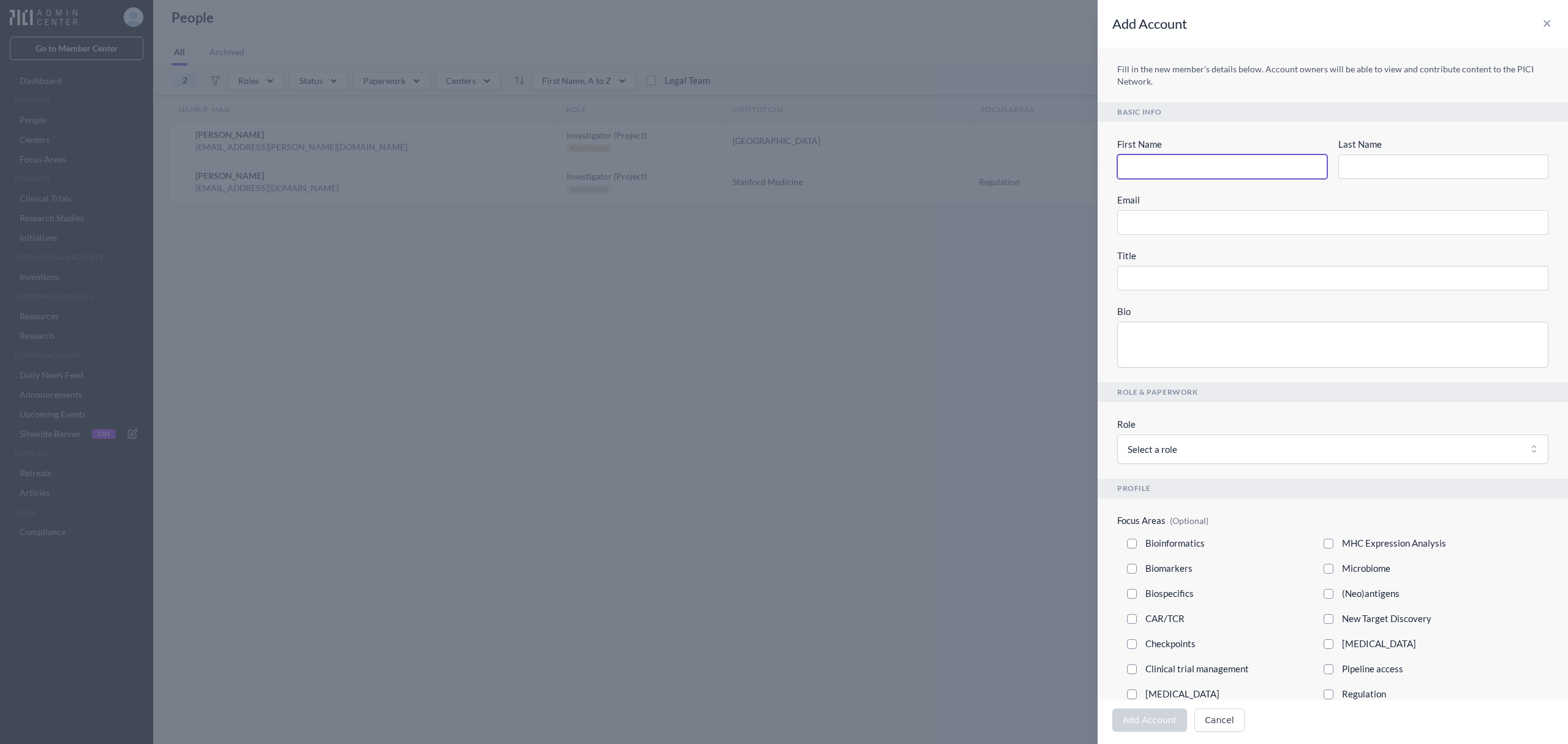
click at [1132, 168] on input "First Name" at bounding box center [1223, 166] width 210 height 24
type input "A"
type input "An"
type input "Ann"
type input "Anne"
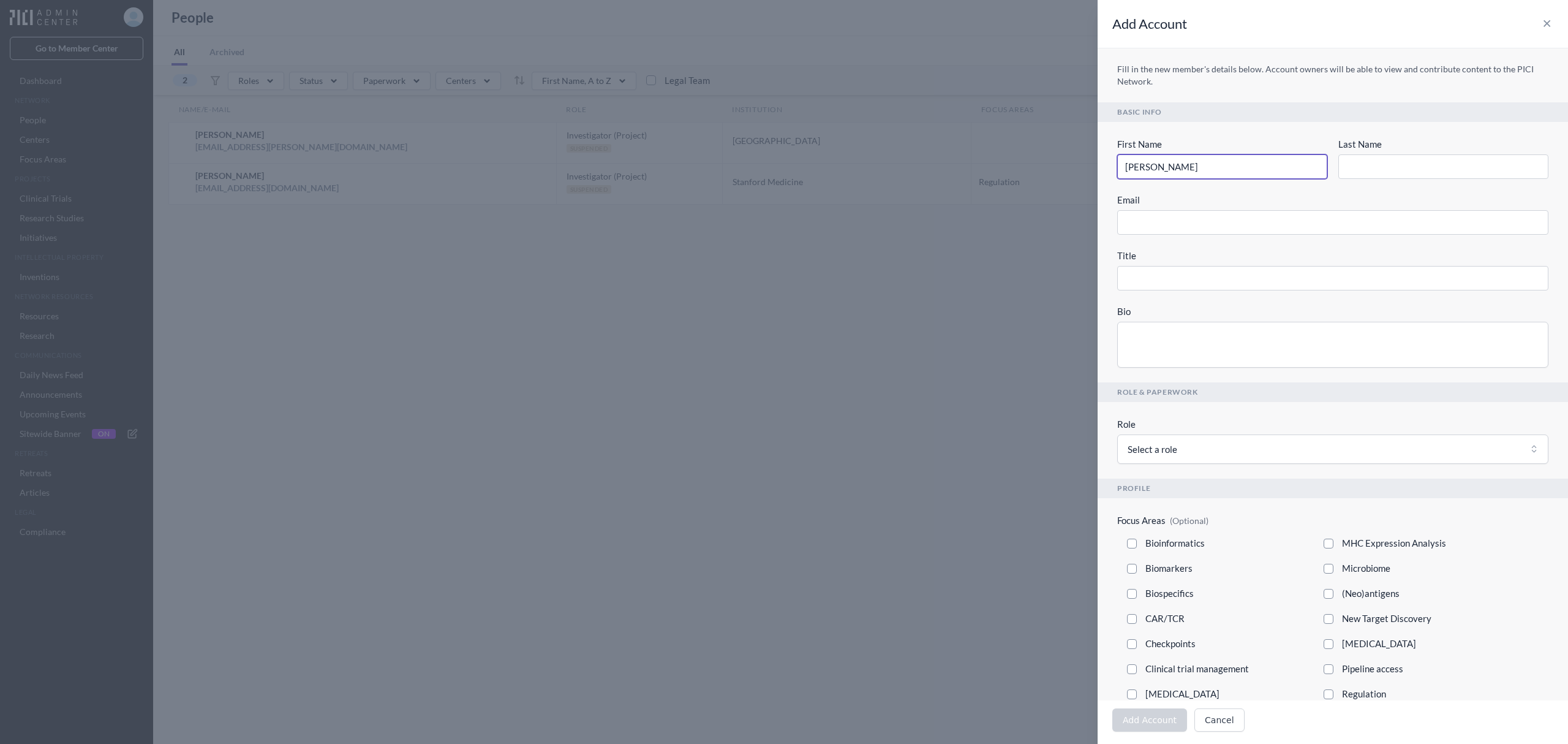
type input "Anne"
type input "Anne L"
type input "Anne Ly"
type input "Anne Lyn"
type input "Anne Lynn"
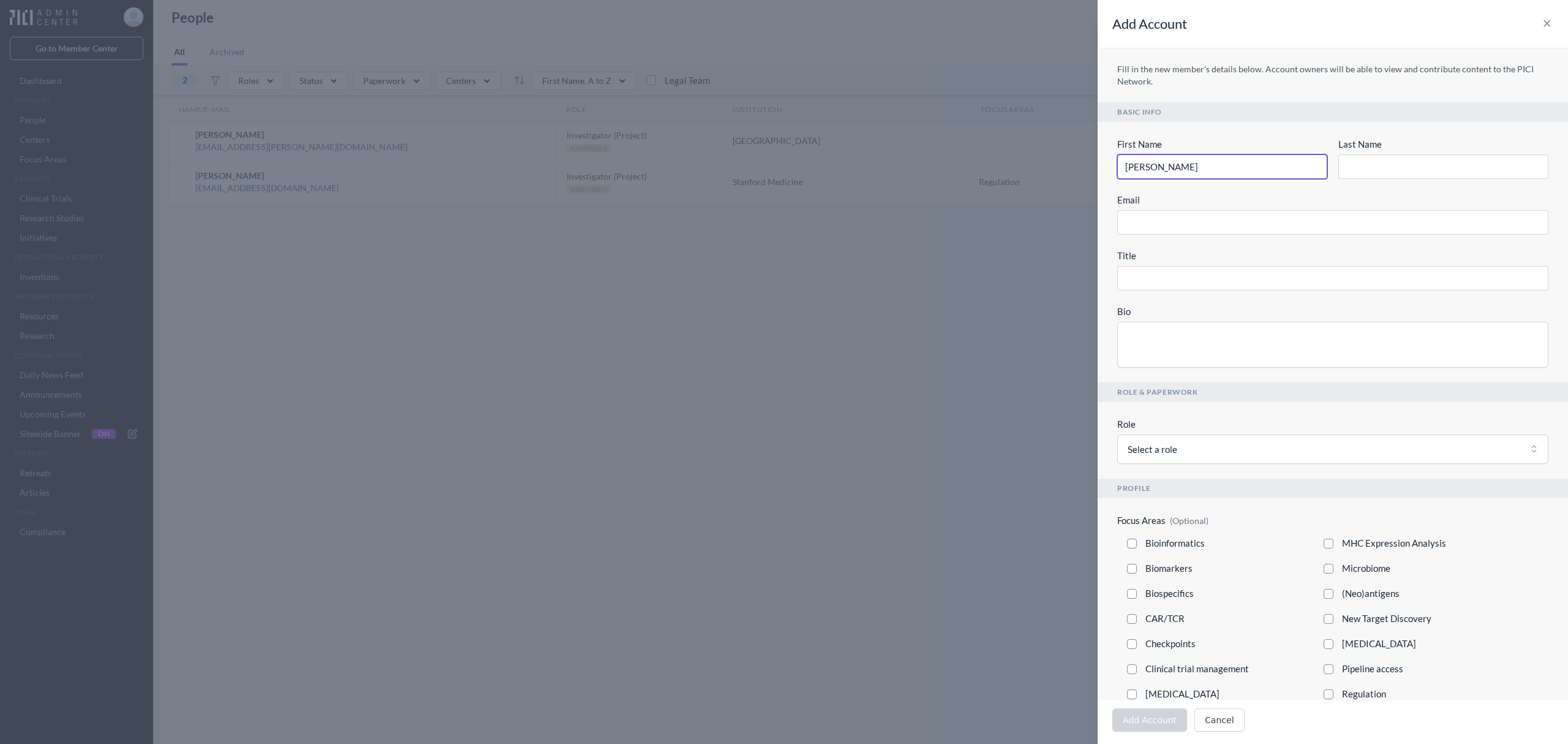
type input "Anne Lynn"
click at [1547, 22] on icon "button" at bounding box center [1547, 24] width 13 height 10
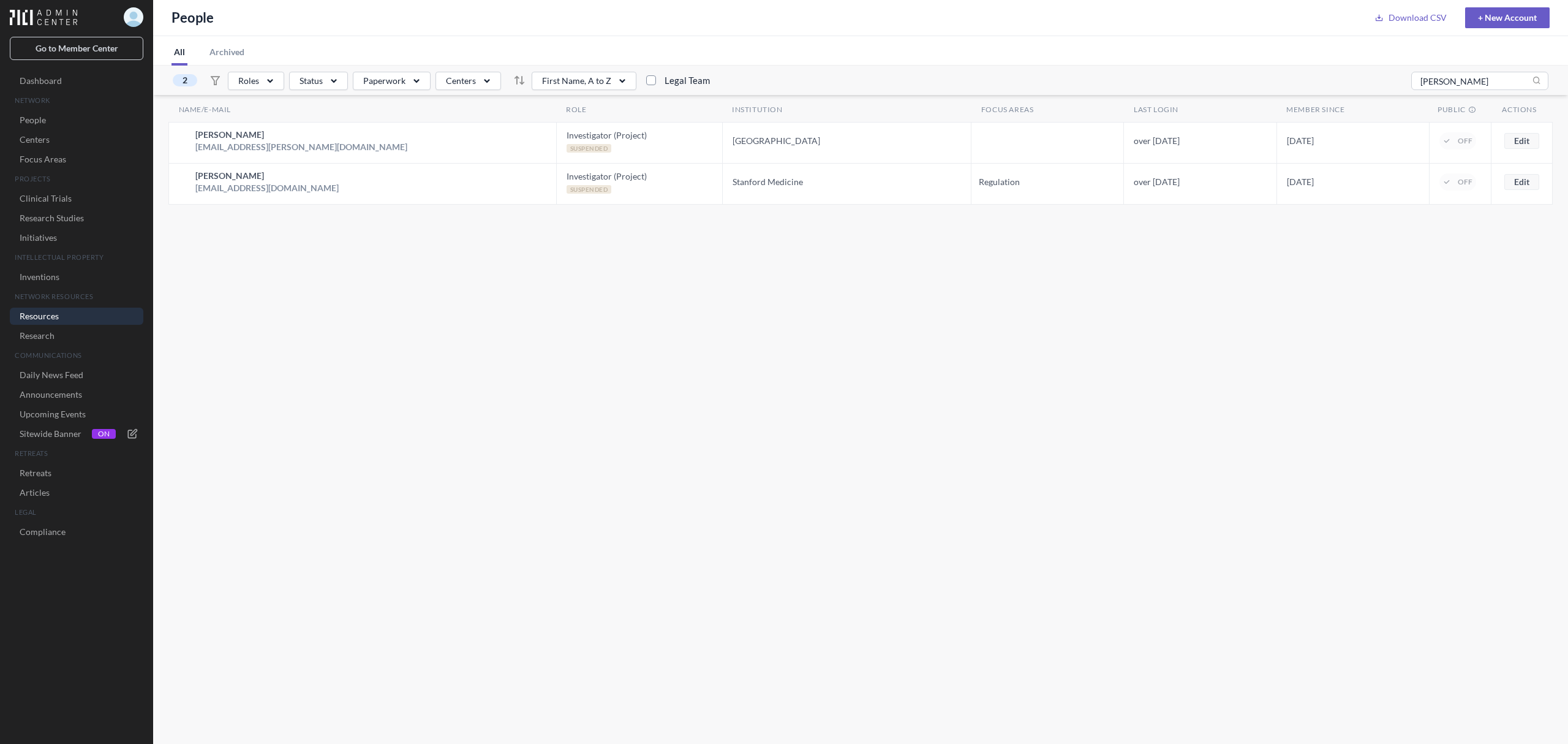
click at [60, 313] on link "Resources" at bounding box center [76, 316] width 133 height 17
